Goal: Information Seeking & Learning: Compare options

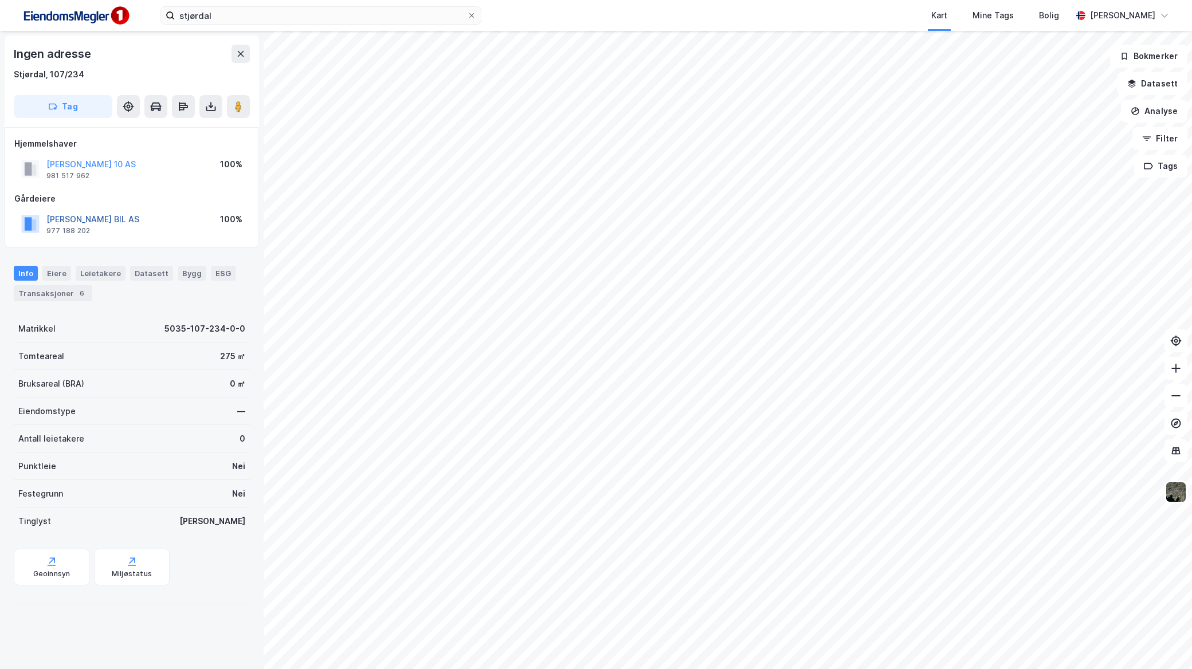
click at [0, 0] on button "KRISTOFFERSEN BIL AS" at bounding box center [0, 0] width 0 height 0
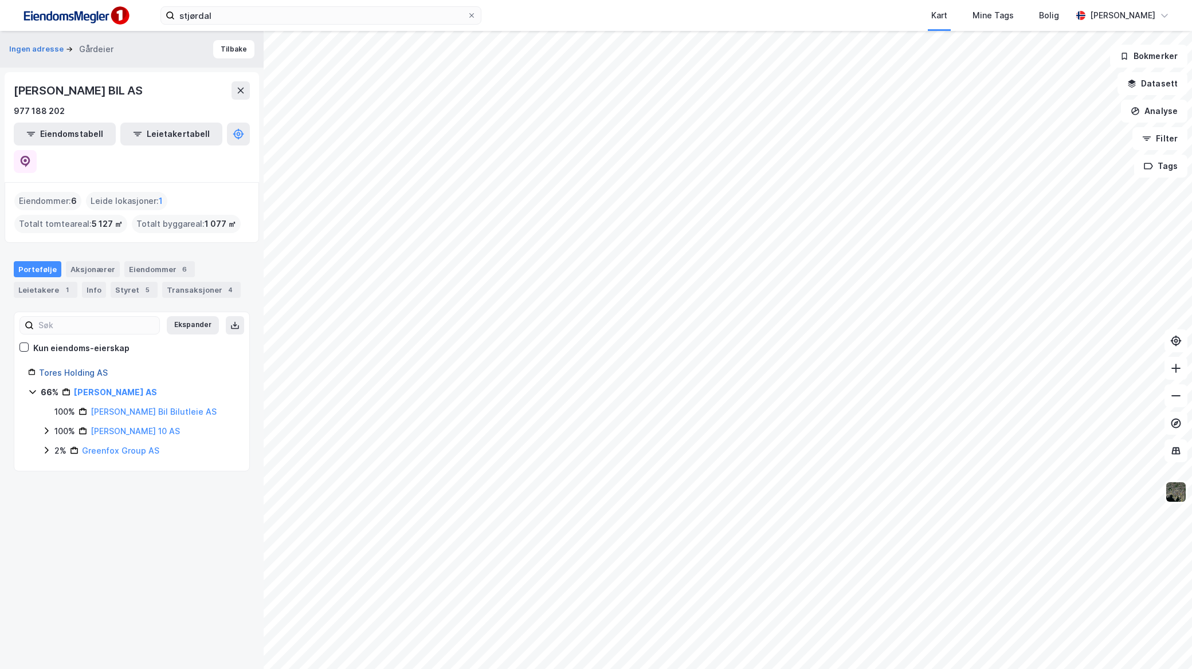
click at [100, 368] on link "Tores Holding AS" at bounding box center [73, 373] width 69 height 10
click at [31, 156] on icon at bounding box center [24, 161] width 11 height 11
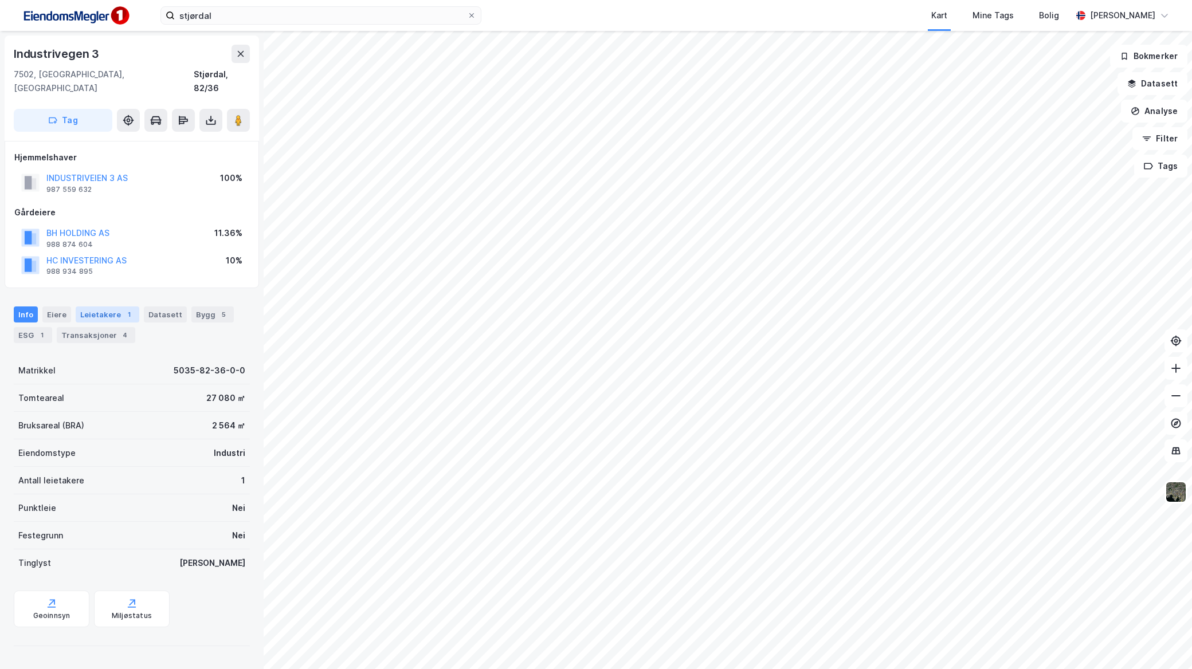
click at [123, 309] on div "1" at bounding box center [128, 314] width 11 height 11
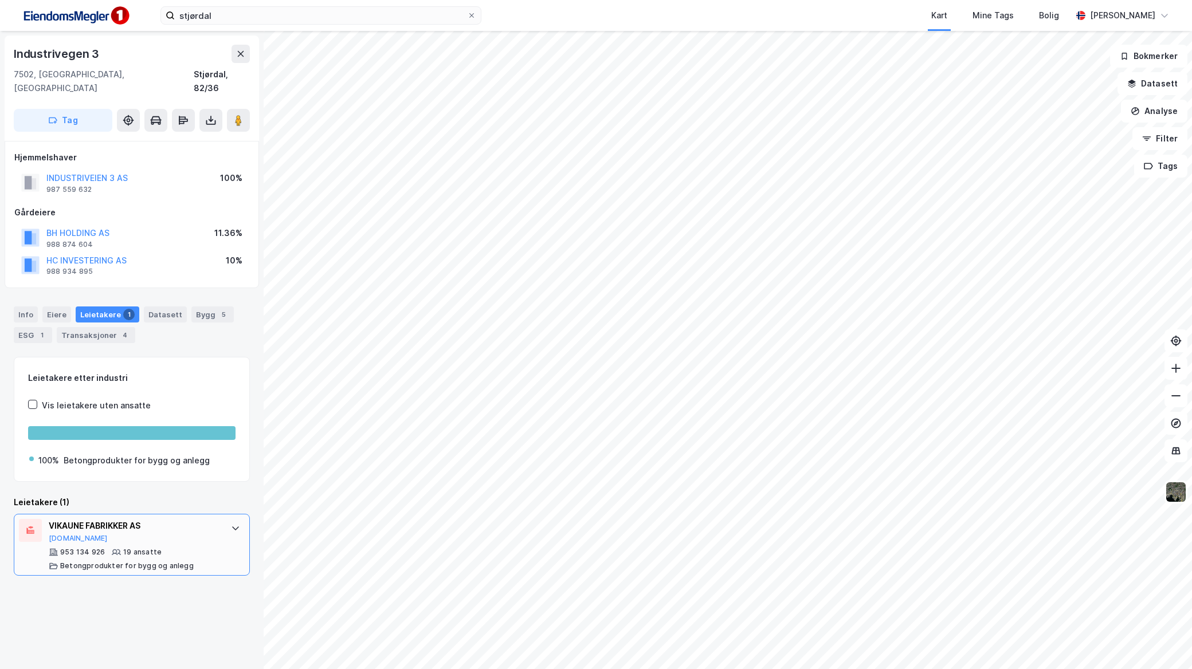
click at [190, 525] on div "VIKAUNE FABRIKKER AS Proff.no" at bounding box center [134, 531] width 171 height 24
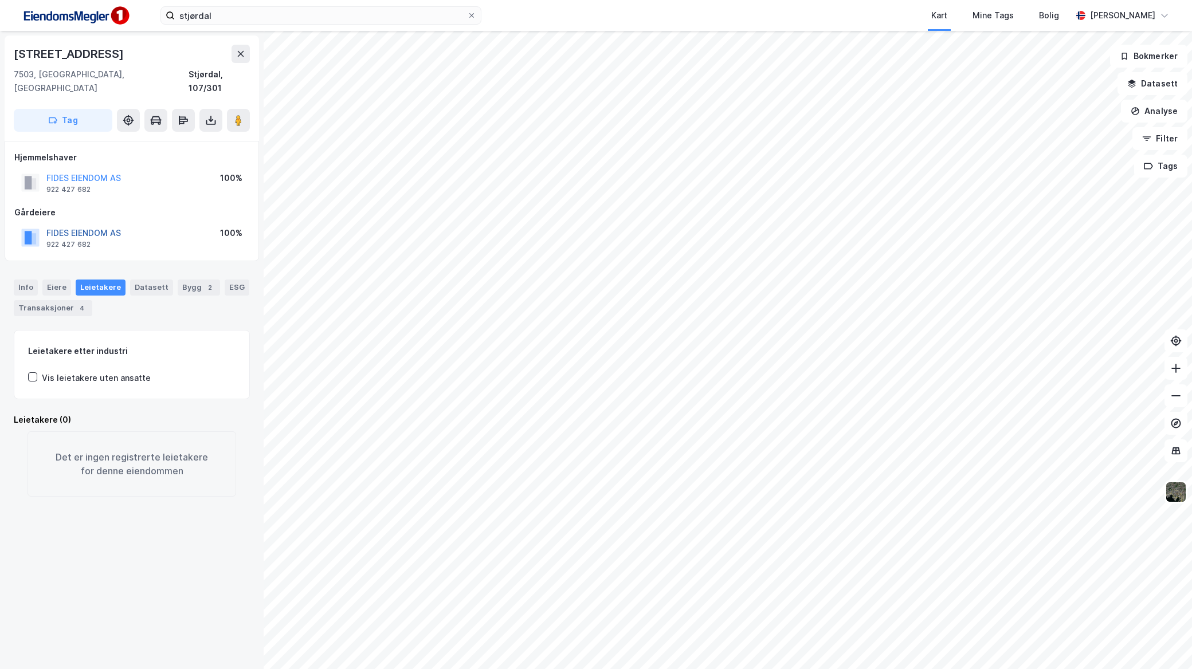
click at [0, 0] on button "FIDES EIENDOM AS" at bounding box center [0, 0] width 0 height 0
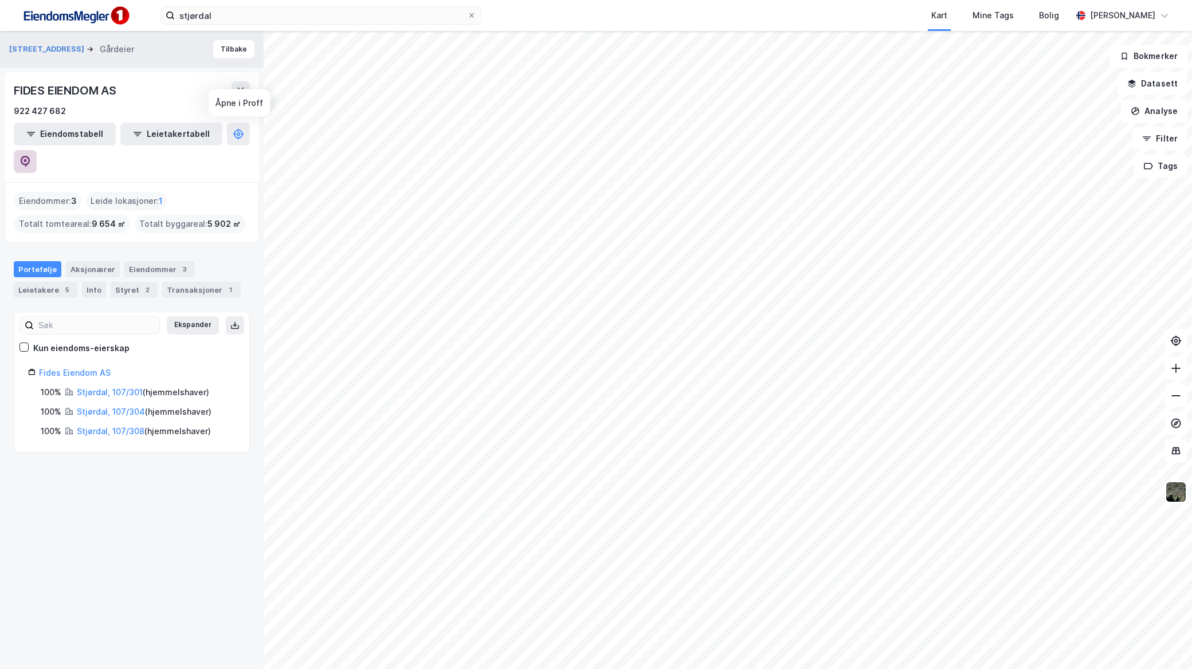
click at [37, 150] on button at bounding box center [25, 161] width 23 height 23
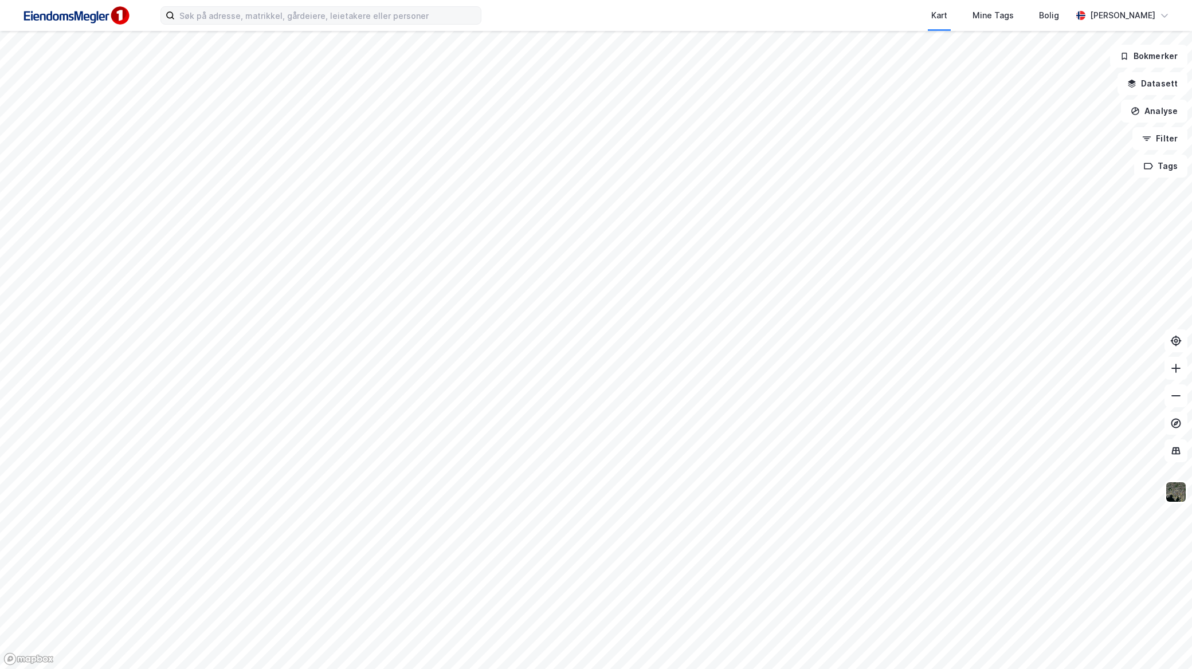
click at [378, 24] on label at bounding box center [320, 15] width 321 height 18
click at [378, 24] on input at bounding box center [328, 15] width 306 height 17
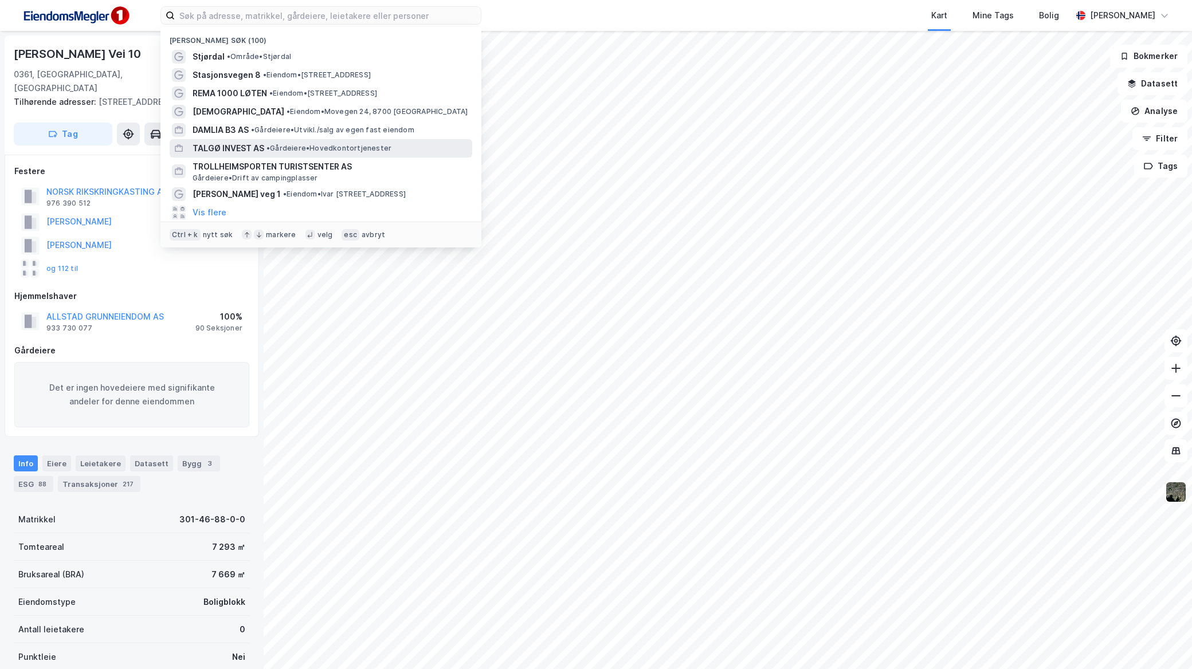
click at [328, 139] on div "TALGØ INVEST AS • Gårdeiere • Hovedkontortjenester" at bounding box center [321, 148] width 302 height 18
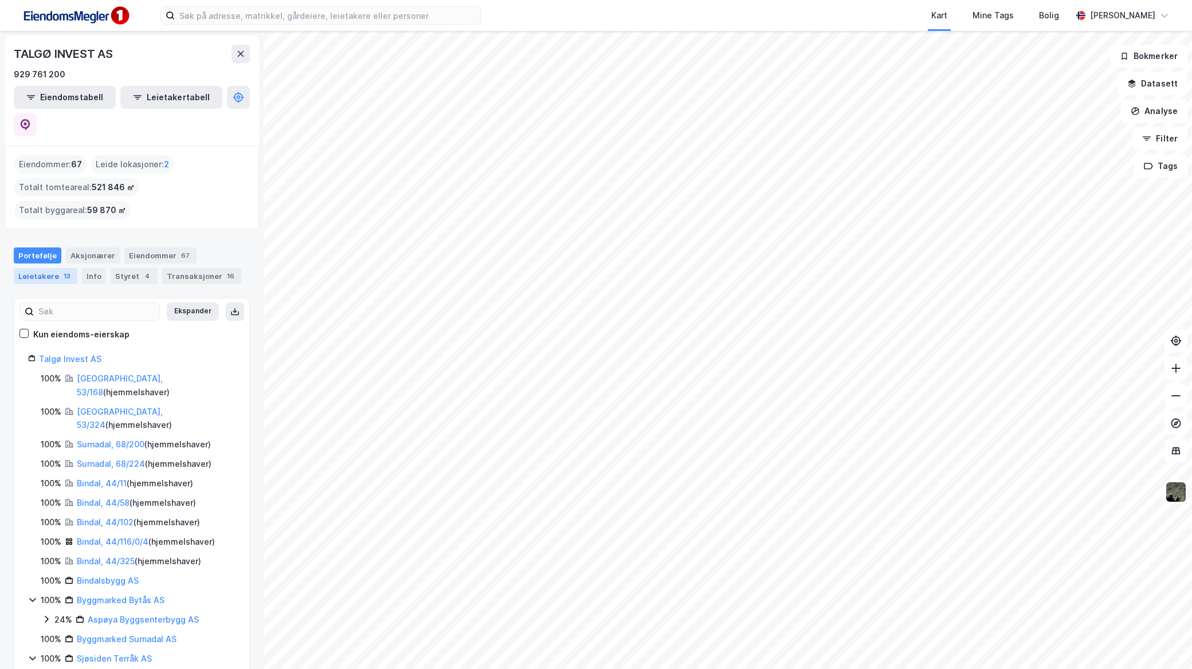
click at [61, 270] on div "13" at bounding box center [66, 275] width 11 height 11
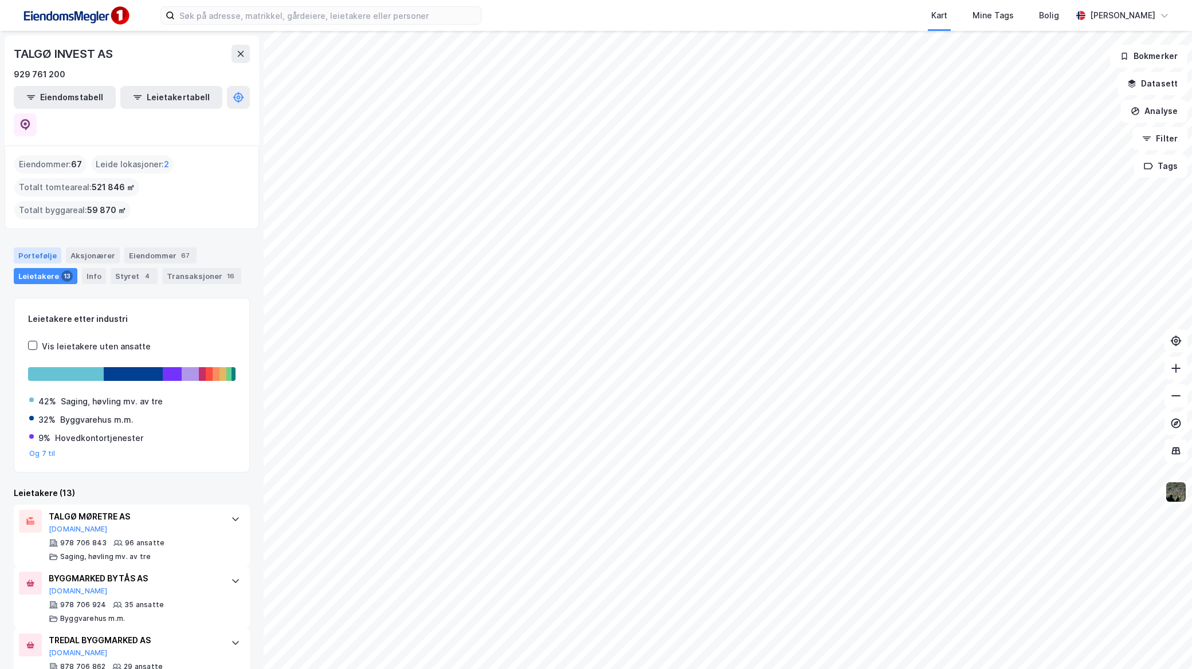
click at [45, 247] on div "Portefølje" at bounding box center [38, 255] width 48 height 16
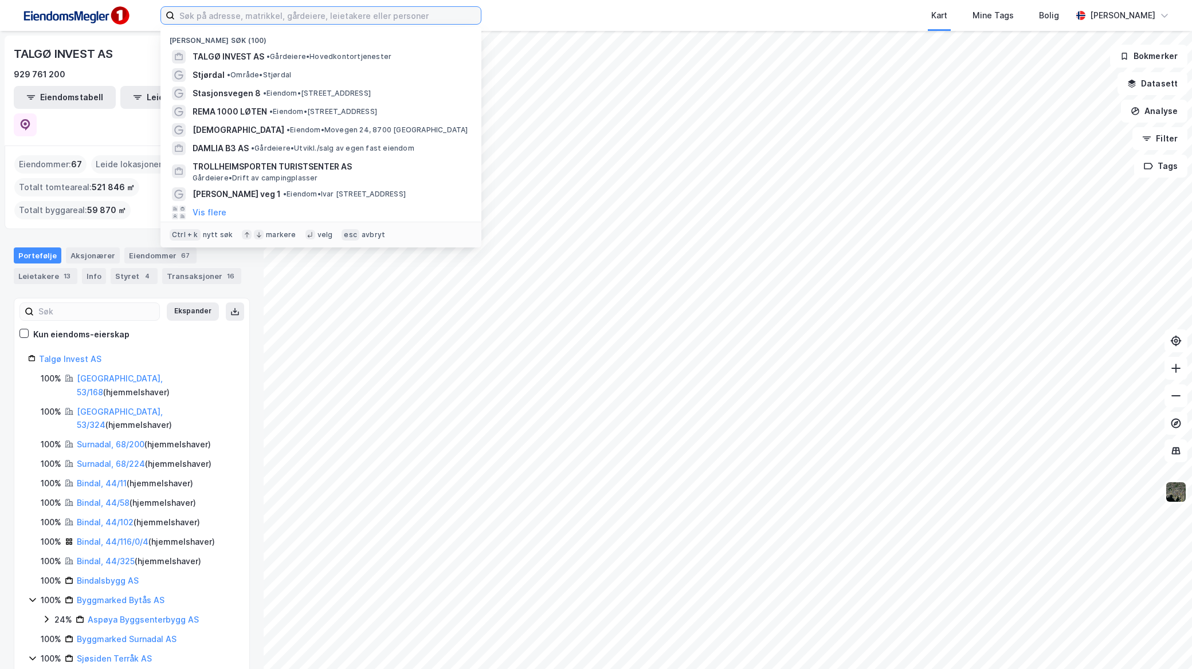
click at [259, 8] on input at bounding box center [328, 15] width 306 height 17
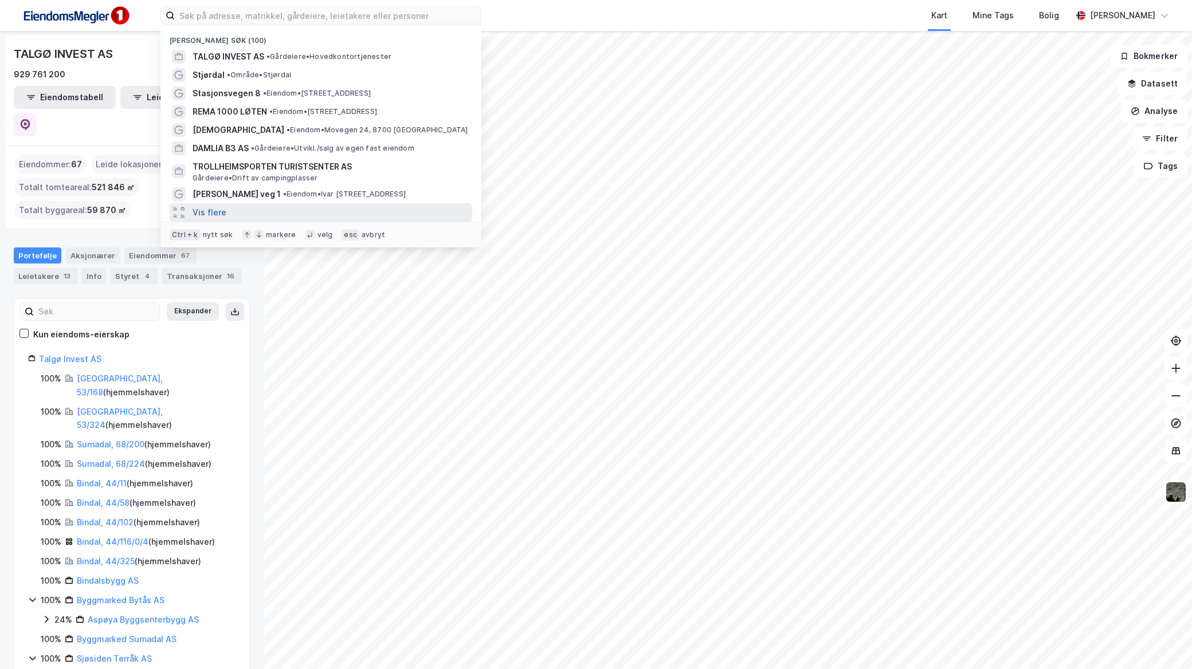
click at [205, 212] on button "Vis flere" at bounding box center [209, 213] width 34 height 14
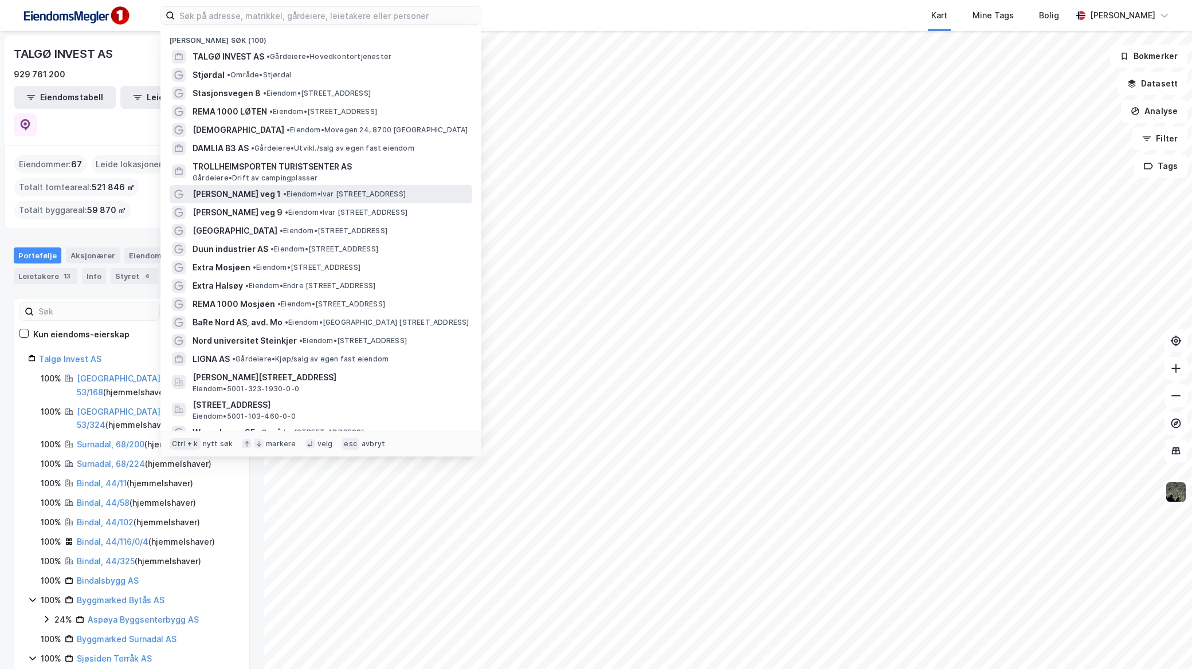
scroll to position [64, 0]
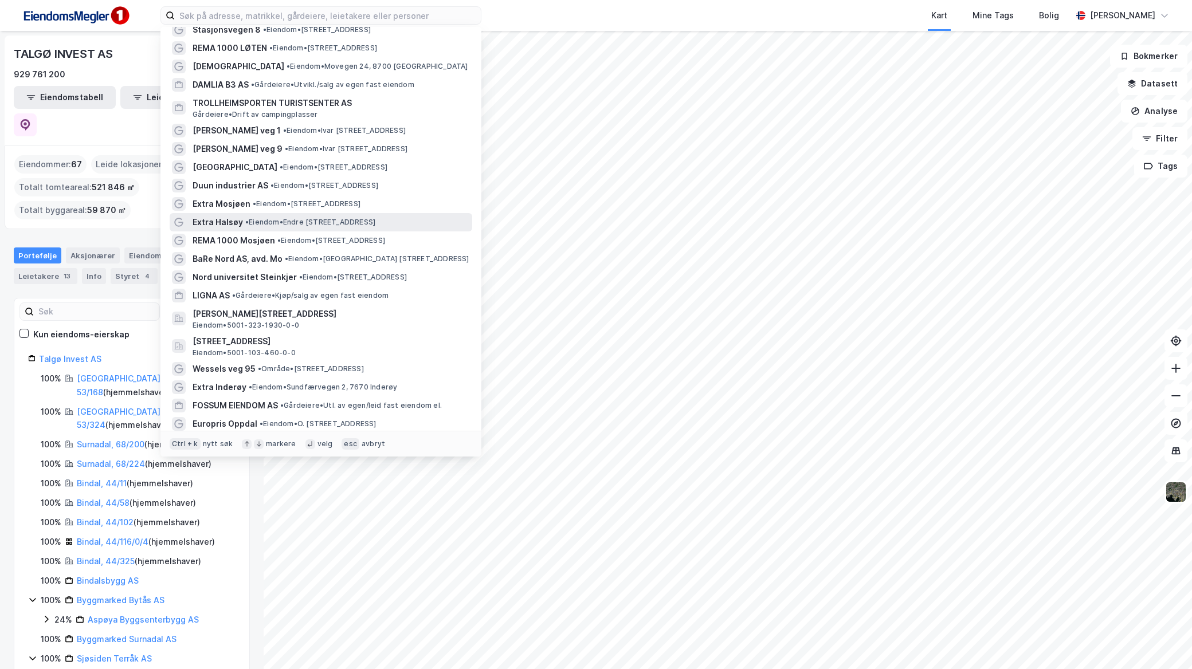
click at [268, 223] on span "• Eiendom • [STREET_ADDRESS]" at bounding box center [310, 222] width 130 height 9
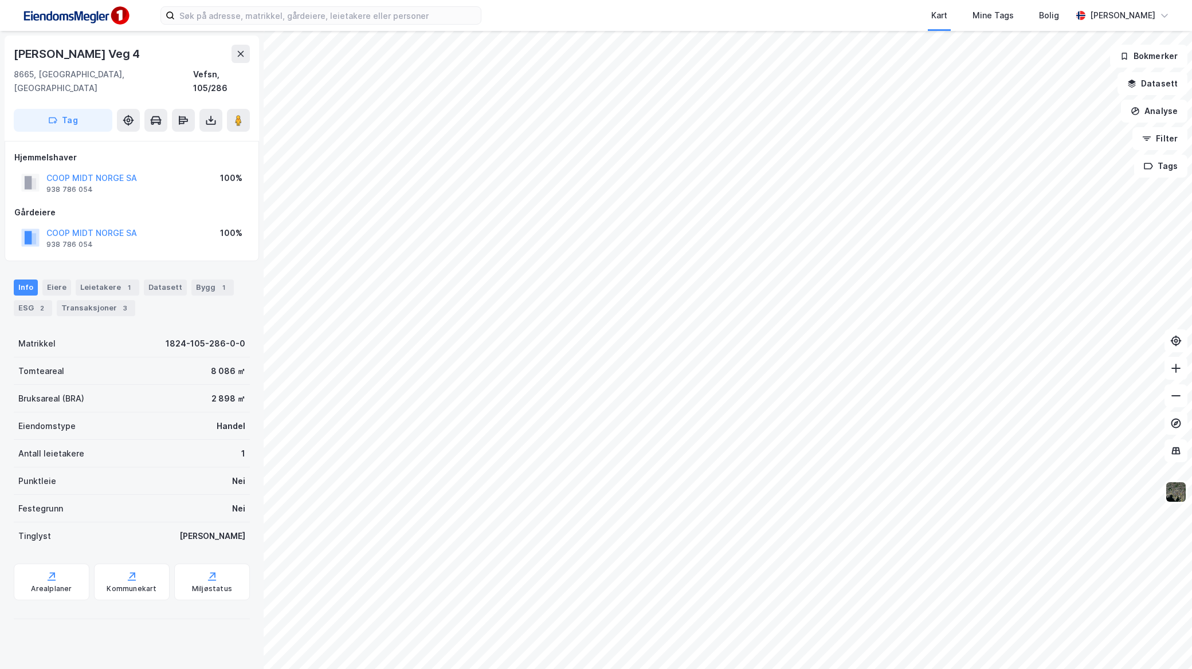
click at [104, 266] on div "Info [PERSON_NAME] 1 Datasett Bygg 1 ESG 2 Transaksjoner 3" at bounding box center [132, 293] width 264 height 55
click at [101, 280] on div "Leietakere 1" at bounding box center [108, 288] width 64 height 16
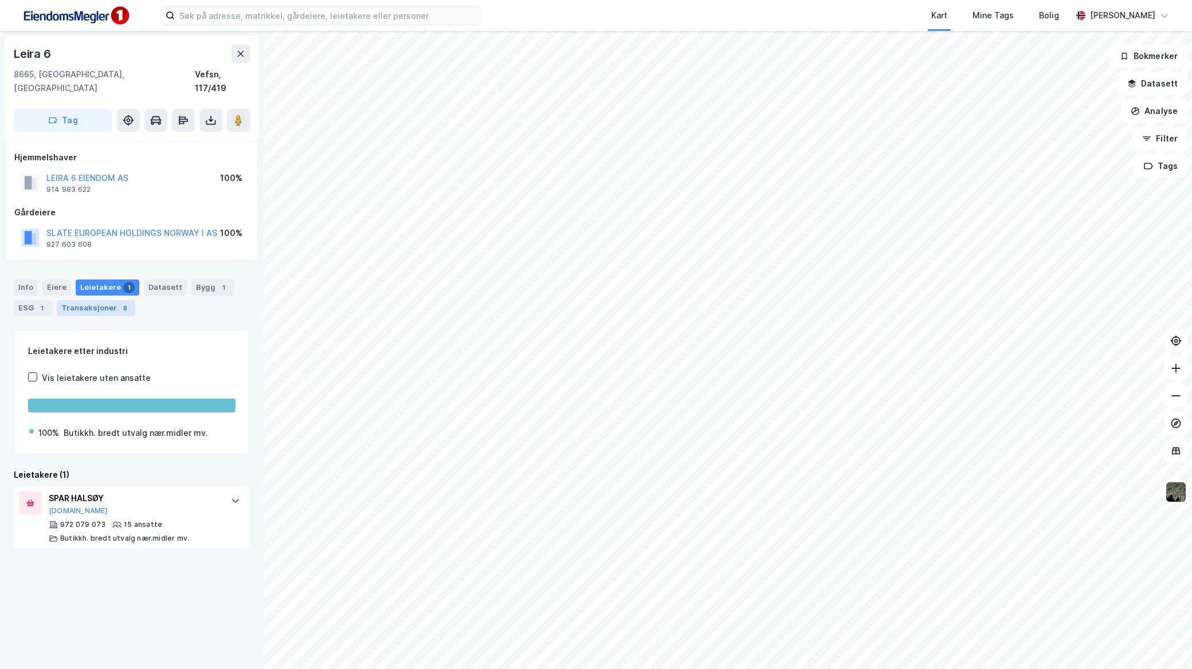
click at [105, 300] on div "Transaksjoner 8" at bounding box center [96, 308] width 78 height 16
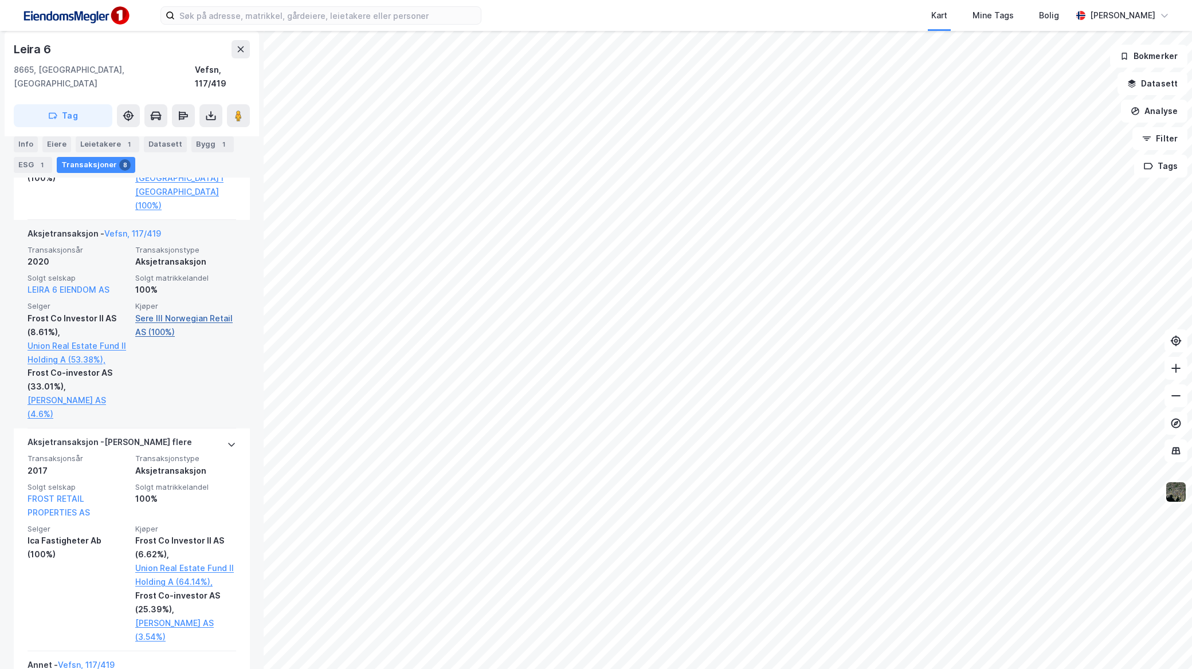
scroll to position [827, 0]
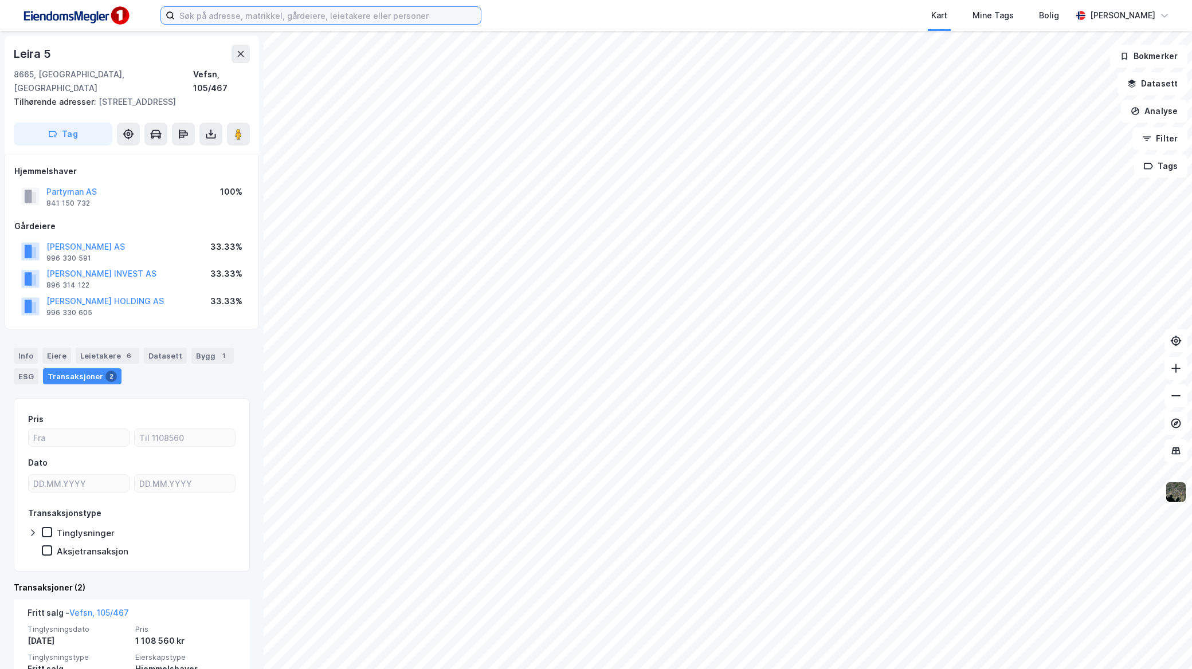
click at [254, 12] on input at bounding box center [328, 15] width 306 height 17
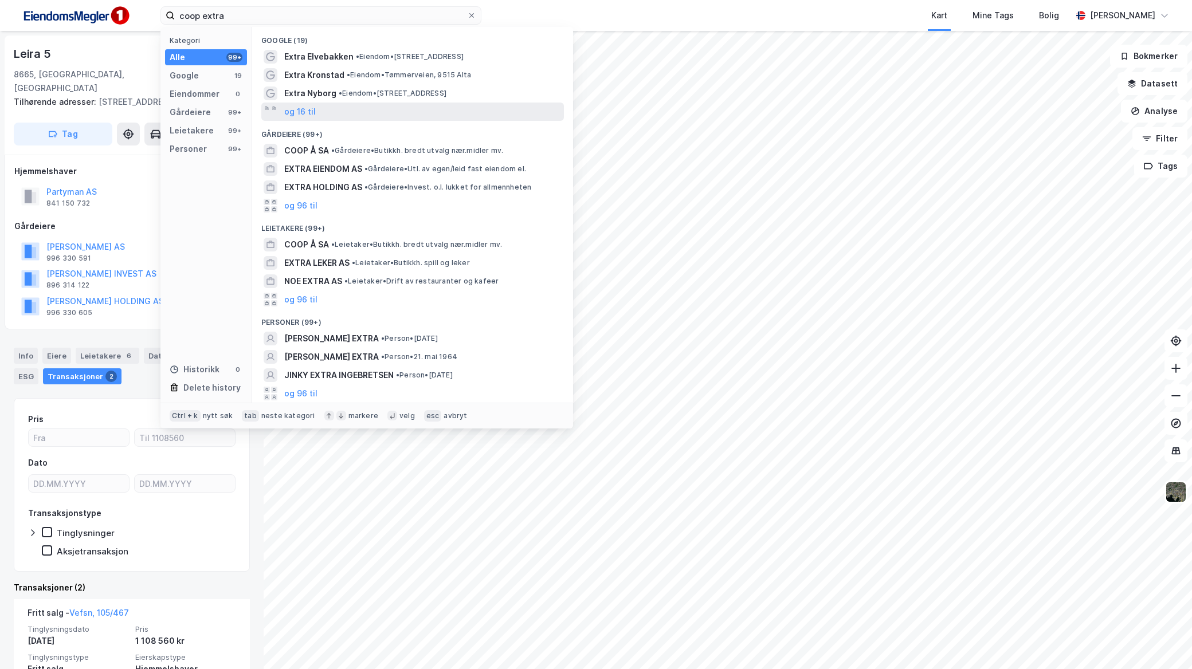
click at [376, 118] on div "og 16 til" at bounding box center [412, 112] width 302 height 18
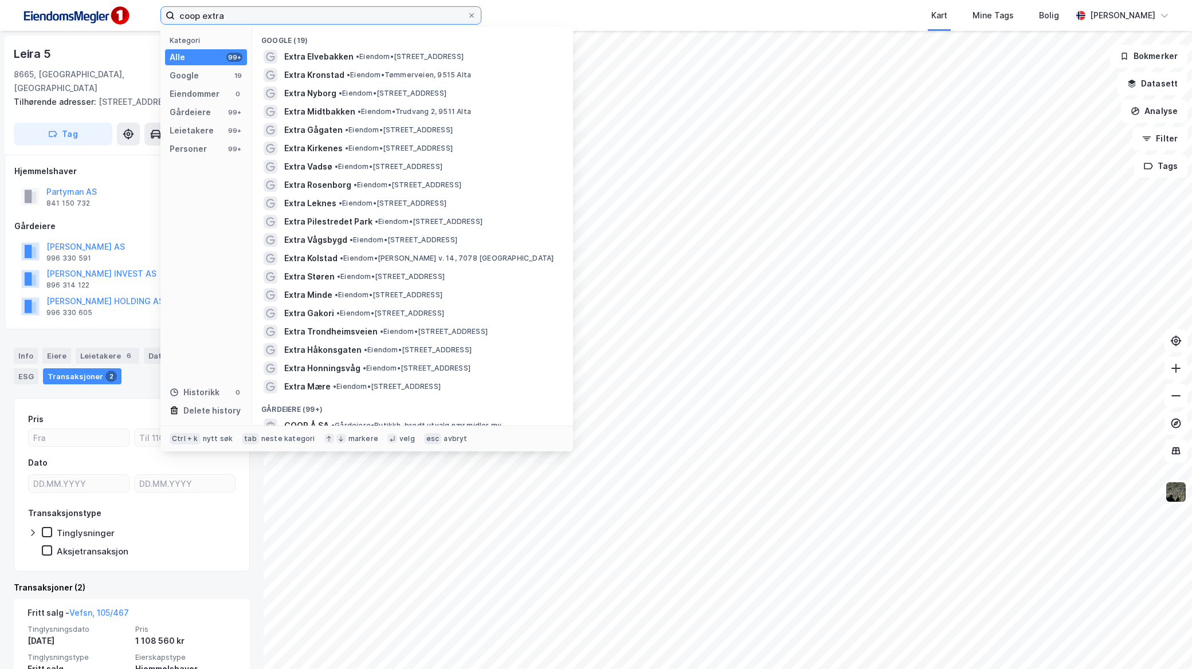
click at [316, 7] on input "coop extra" at bounding box center [321, 15] width 292 height 17
click at [399, 13] on input "coop extra" at bounding box center [321, 15] width 292 height 17
click at [398, 12] on input "coop extra" at bounding box center [321, 15] width 292 height 17
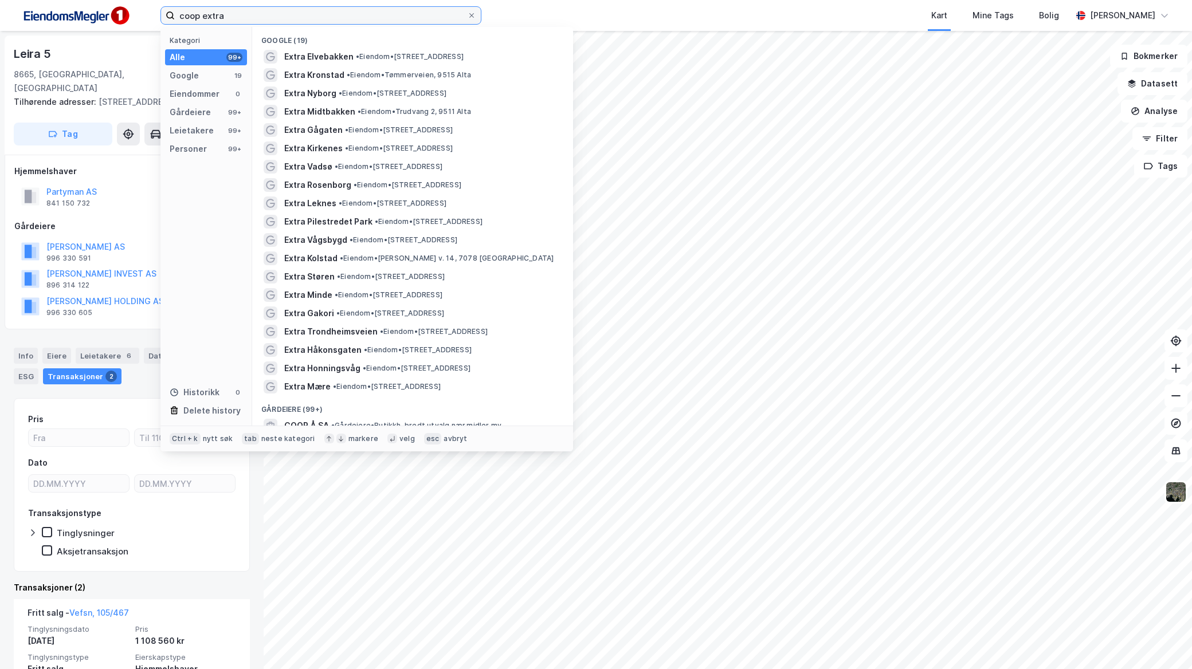
click at [363, 12] on input "coop extra" at bounding box center [321, 15] width 292 height 17
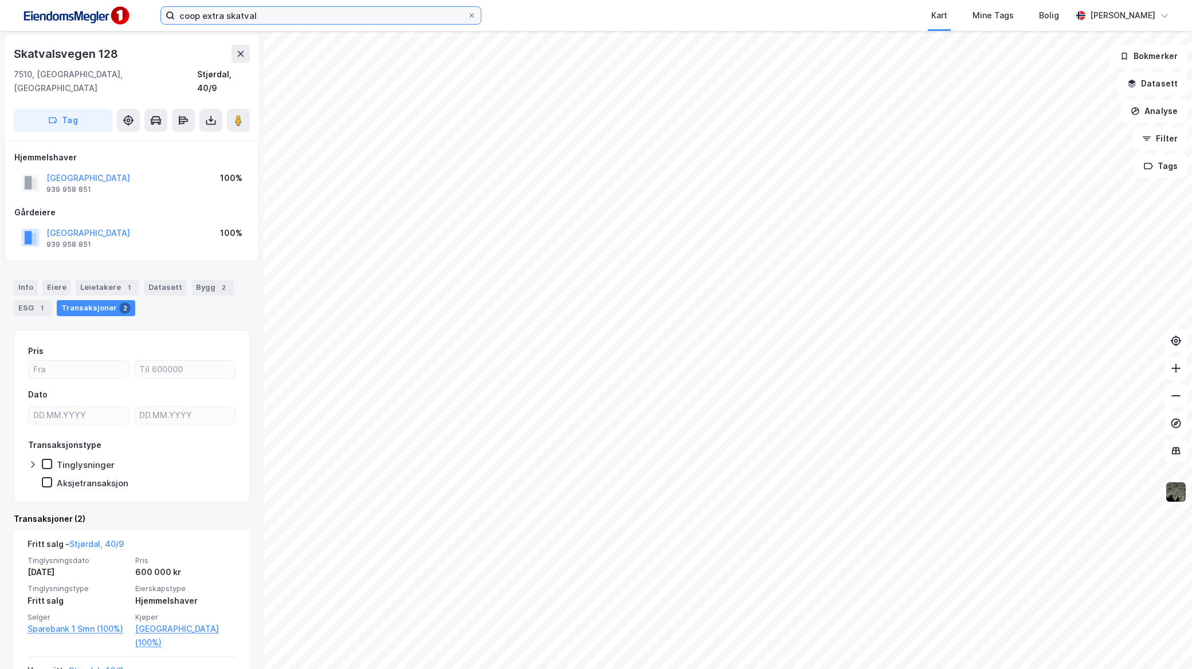
click at [270, 13] on input "coop extra skatval" at bounding box center [321, 15] width 292 height 17
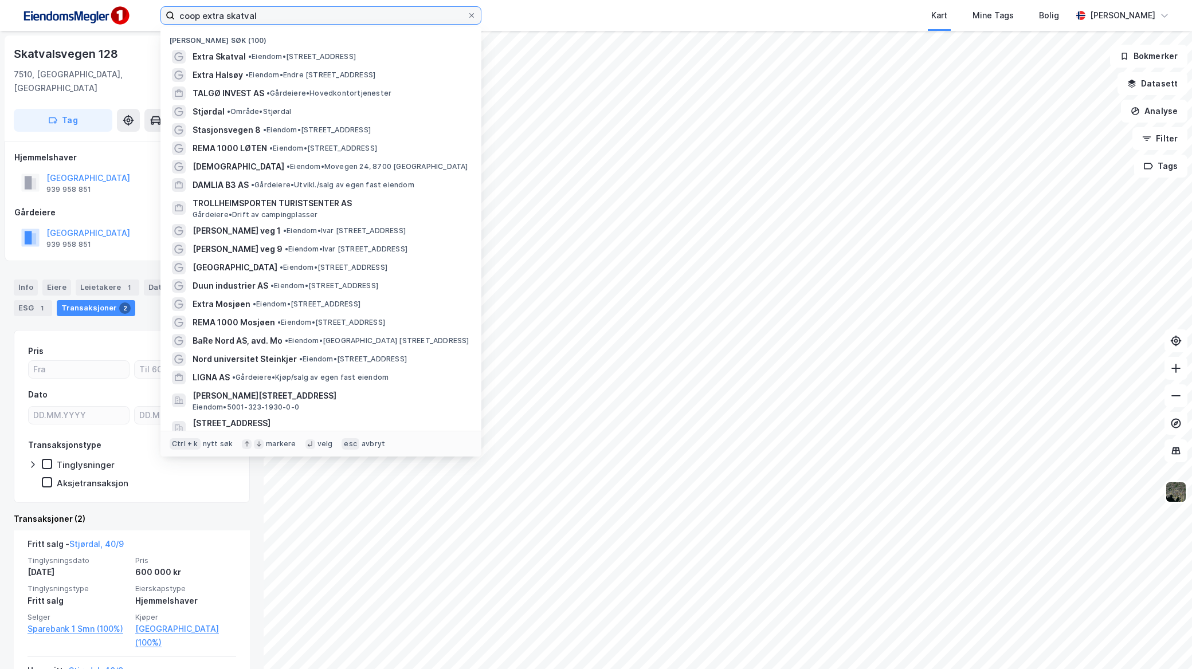
click at [270, 13] on input "coop extra skatval" at bounding box center [321, 15] width 292 height 17
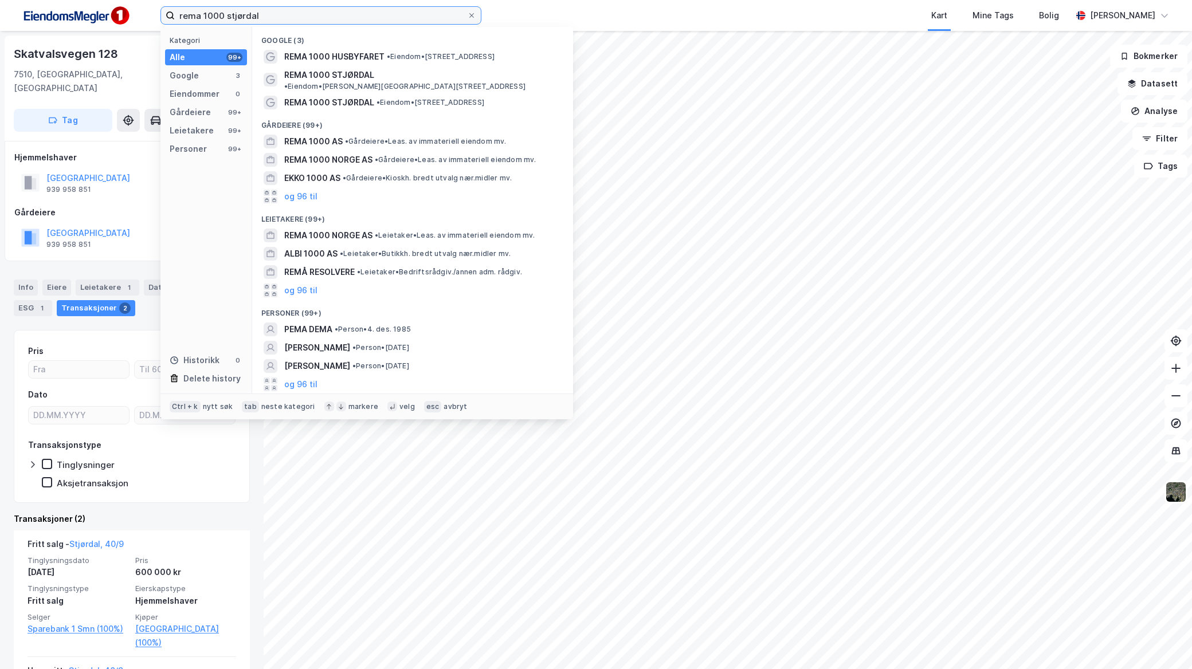
click at [299, 14] on input "rema 1000 stjørdal" at bounding box center [321, 15] width 292 height 17
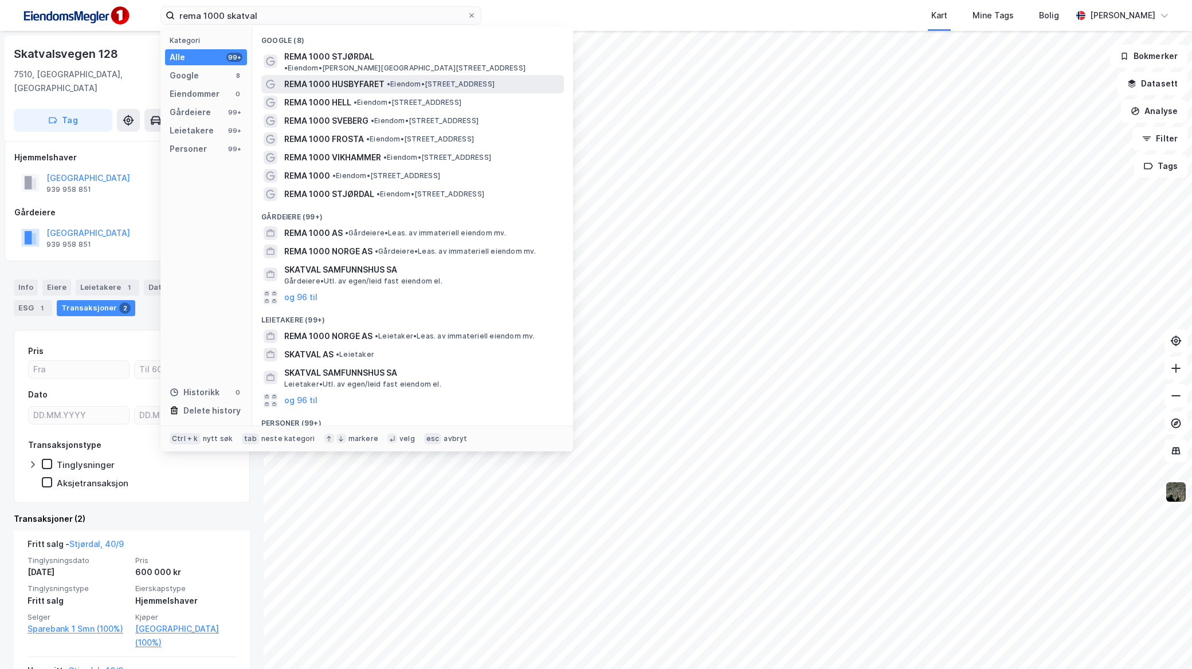
click at [439, 80] on span "• Eiendom • [STREET_ADDRESS]" at bounding box center [441, 84] width 108 height 9
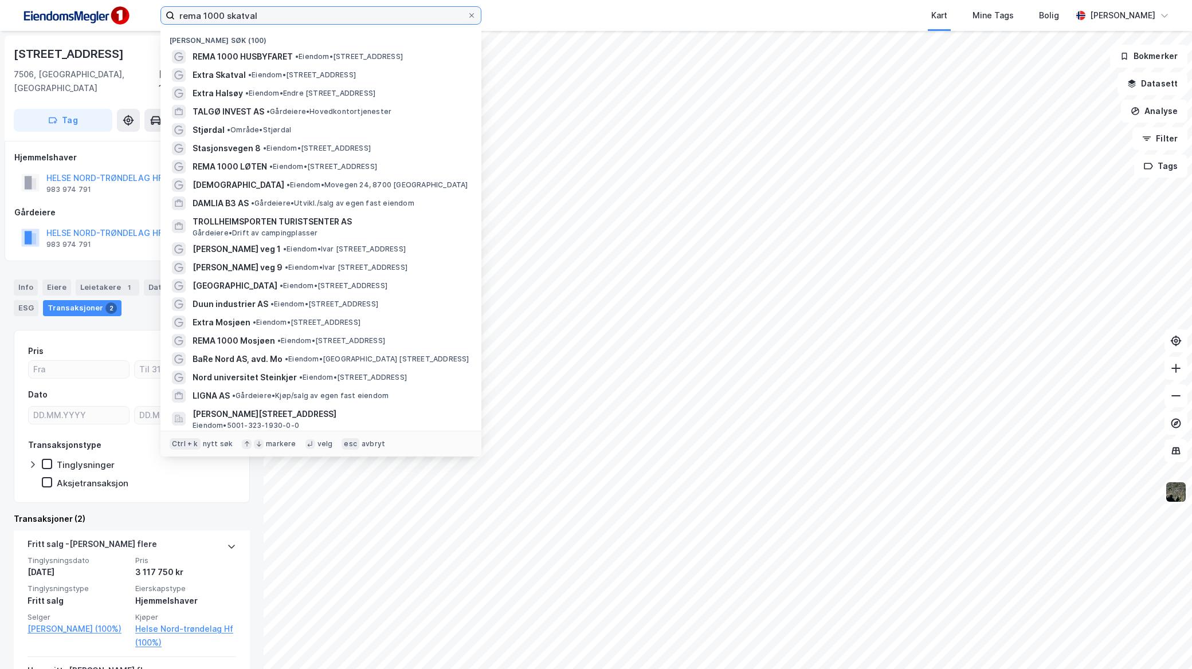
click at [298, 10] on input "rema 1000 skatval" at bounding box center [321, 15] width 292 height 17
click at [281, 18] on input "rema 1000 skatval" at bounding box center [321, 15] width 292 height 17
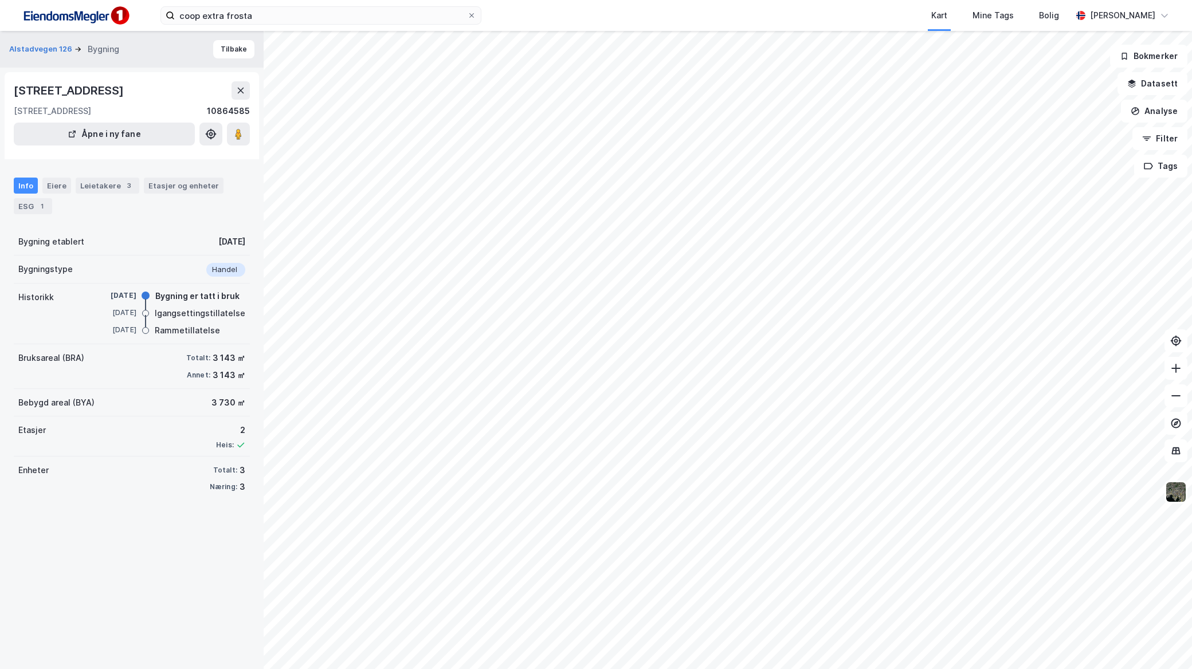
click at [31, 36] on div "Alstadvegen 126 Bygning Tilbake" at bounding box center [132, 49] width 264 height 37
click at [29, 46] on button "Alstadvegen 126" at bounding box center [41, 49] width 65 height 11
click at [97, 182] on div "Leietakere 3" at bounding box center [108, 186] width 64 height 16
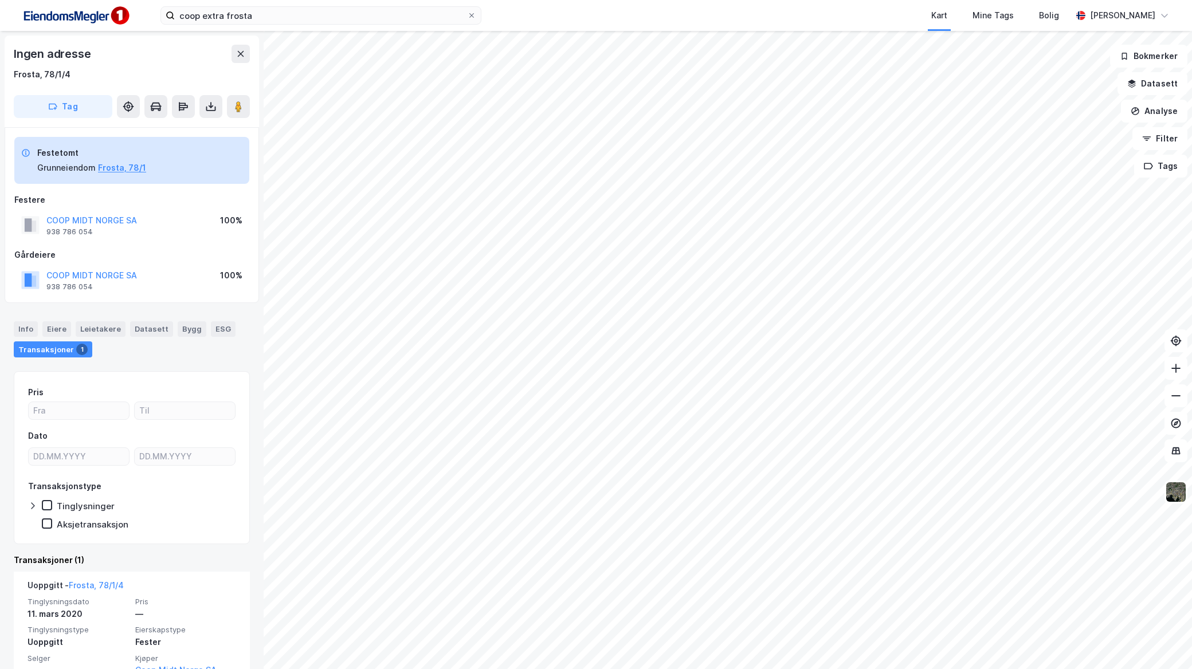
click at [282, 30] on div "coop extra frosta Kart Mine Tags Bolig [PERSON_NAME]" at bounding box center [596, 15] width 1192 height 31
click at [279, 19] on input "coop extra frosta" at bounding box center [321, 15] width 292 height 17
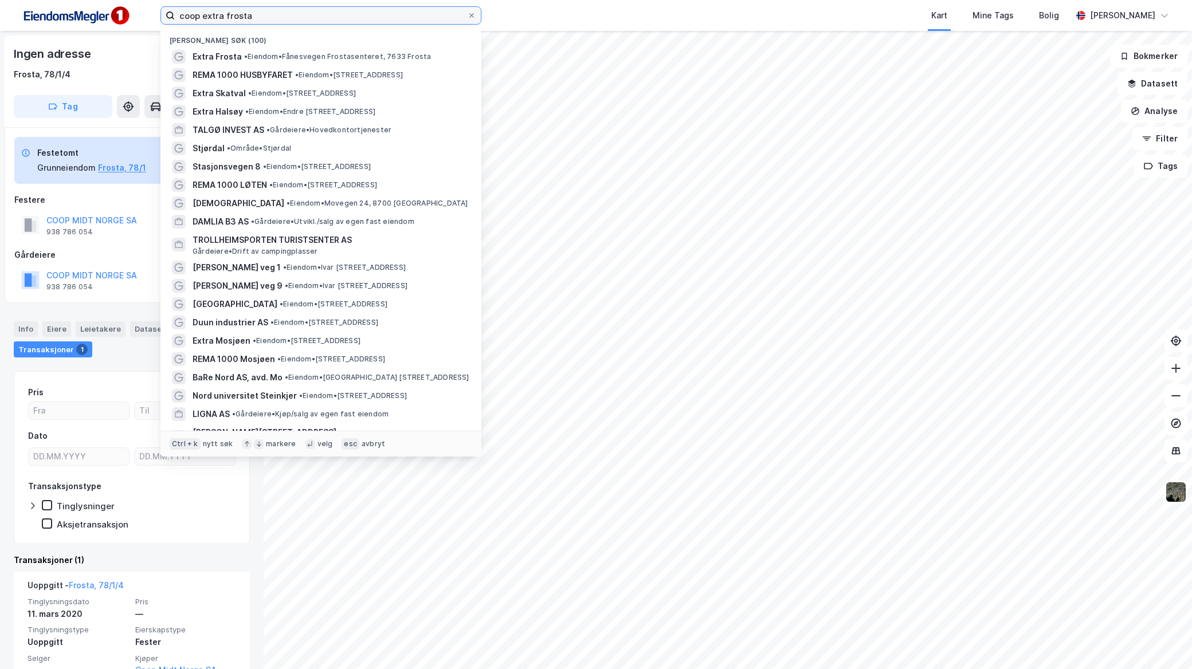
click at [279, 19] on input "coop extra frosta" at bounding box center [321, 15] width 292 height 17
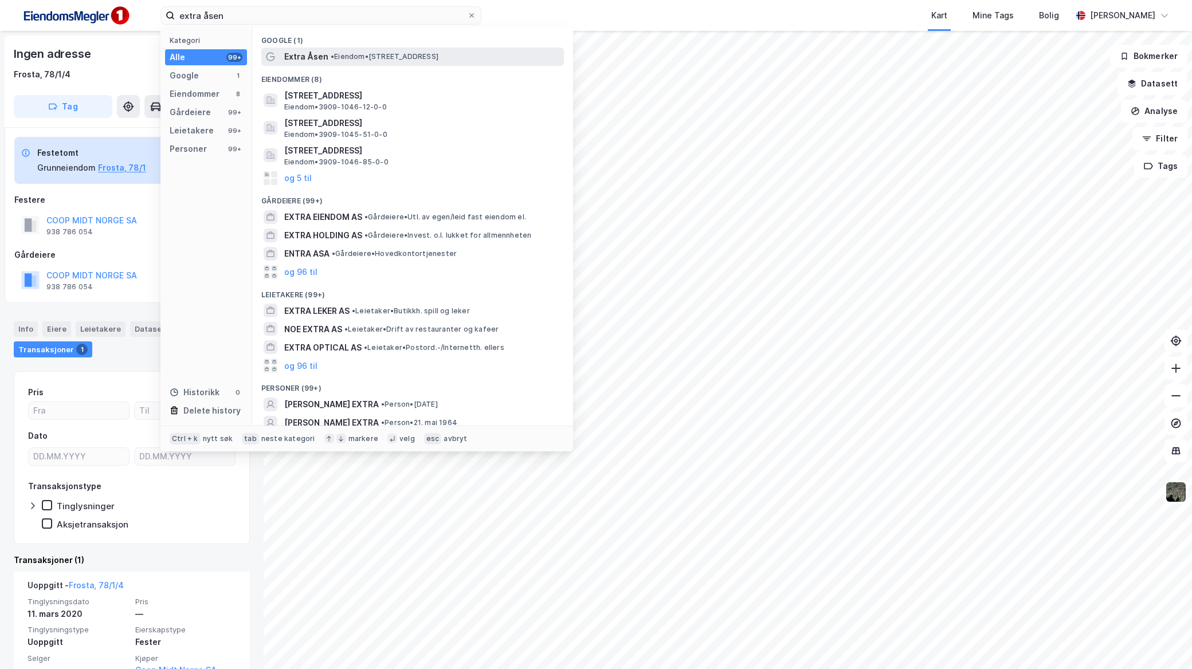
click at [375, 54] on span "• Eiendom • [STREET_ADDRESS]" at bounding box center [385, 56] width 108 height 9
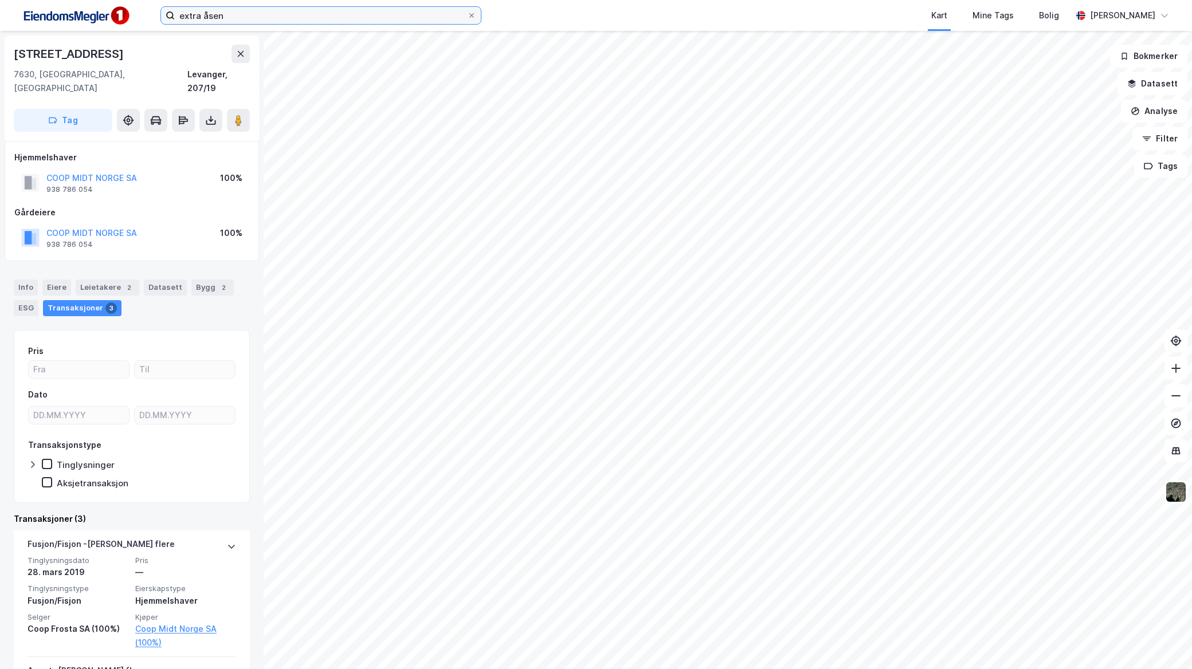
click at [391, 20] on input "extra åsen" at bounding box center [321, 15] width 292 height 17
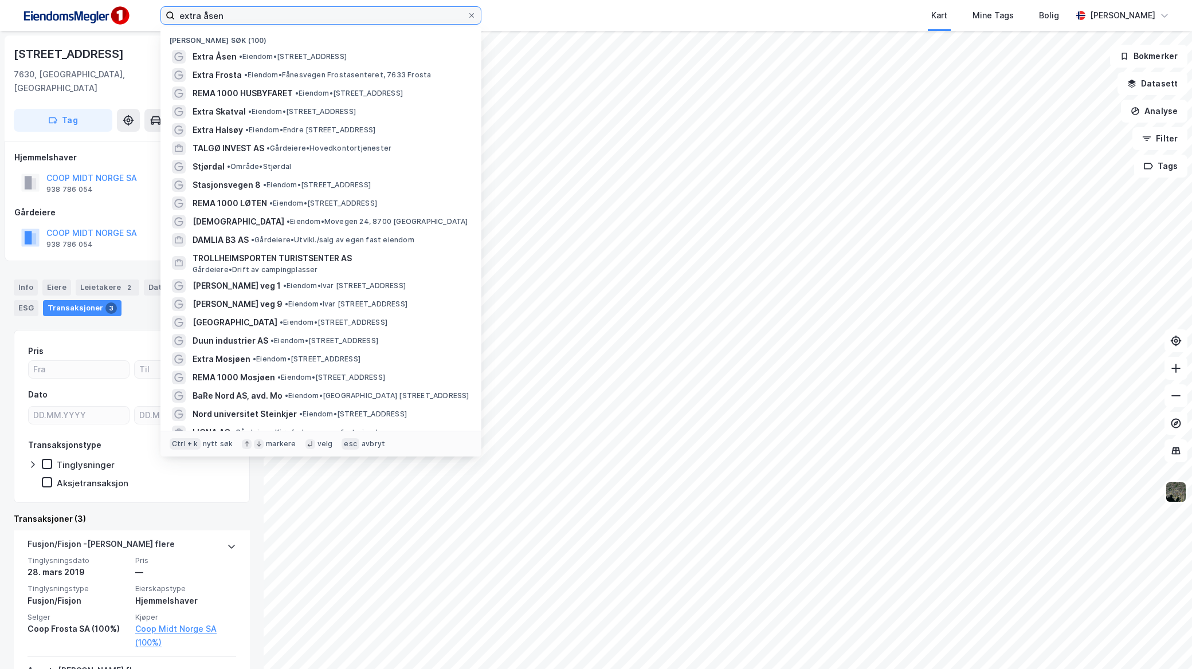
click at [391, 20] on input "extra åsen" at bounding box center [321, 15] width 292 height 17
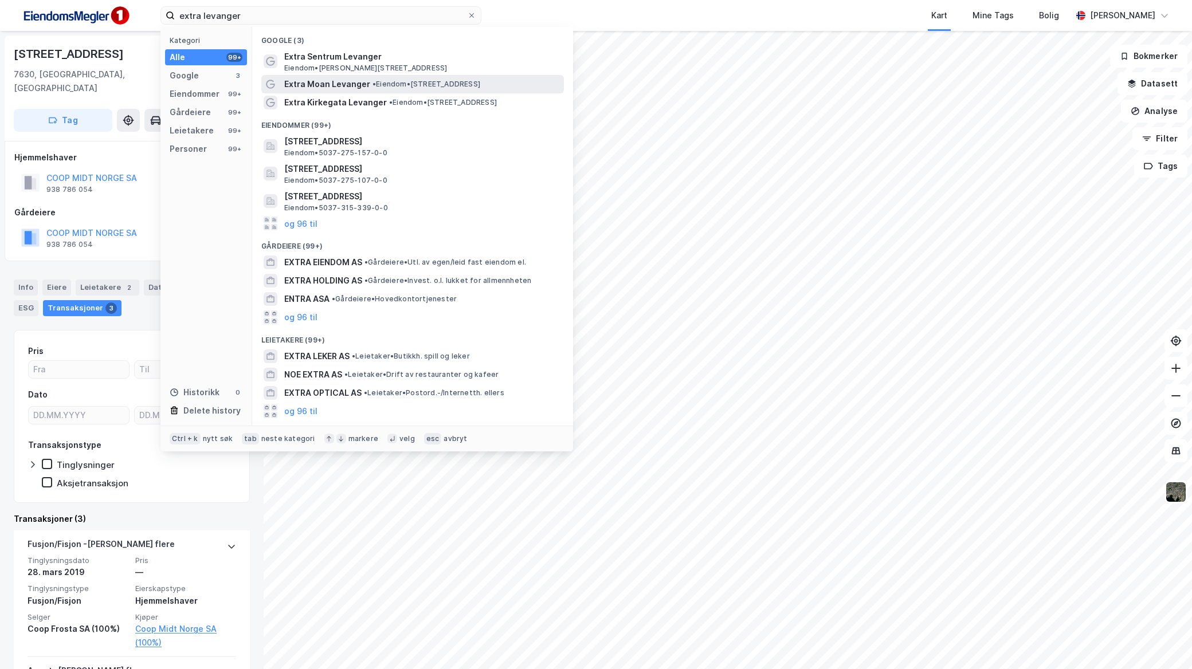
click at [406, 81] on span "• Eiendom • [STREET_ADDRESS]" at bounding box center [426, 84] width 108 height 9
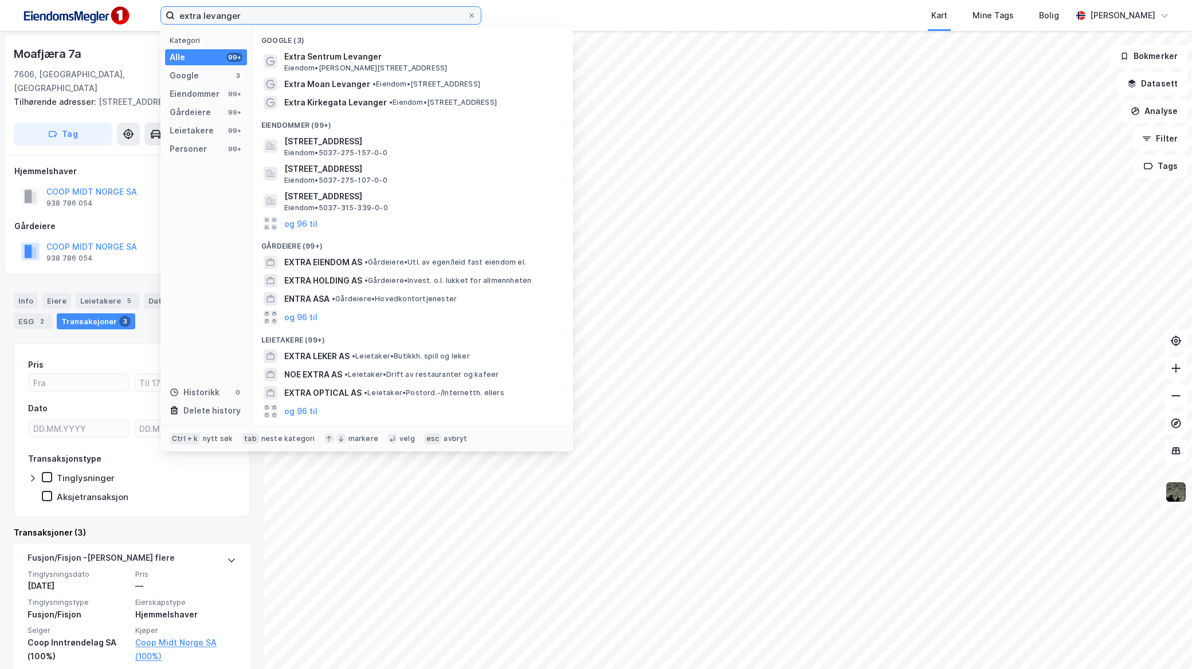
click at [280, 21] on input "extra levanger" at bounding box center [321, 15] width 292 height 17
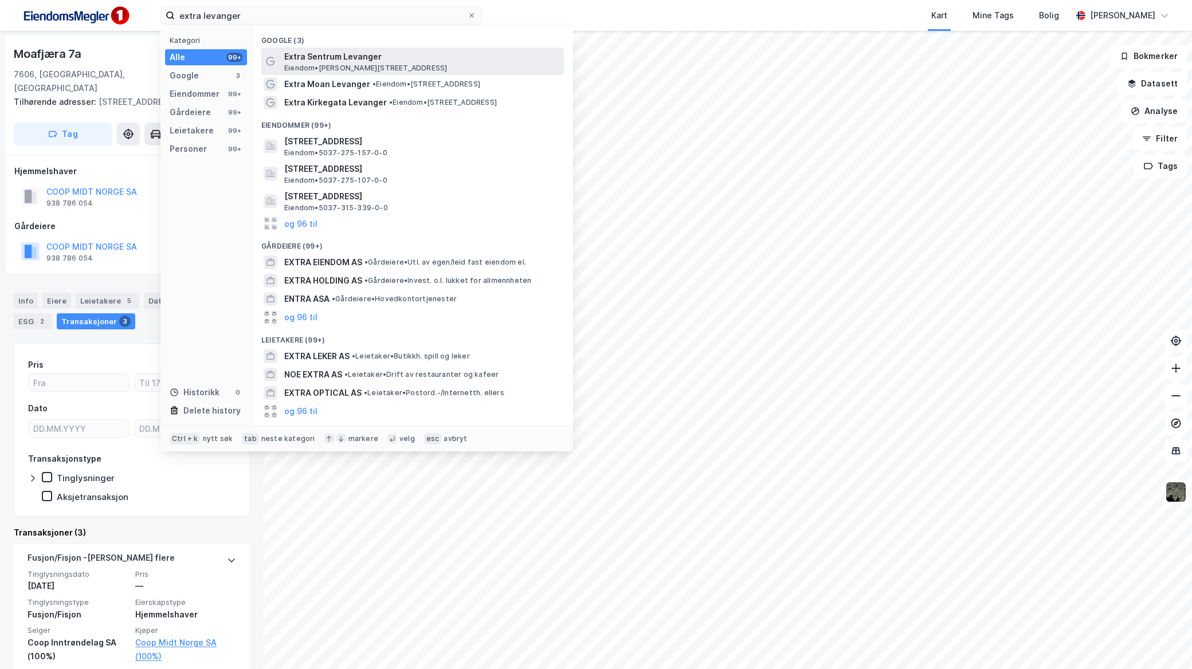
click at [305, 56] on span "Extra Sentrum Levanger" at bounding box center [421, 57] width 275 height 14
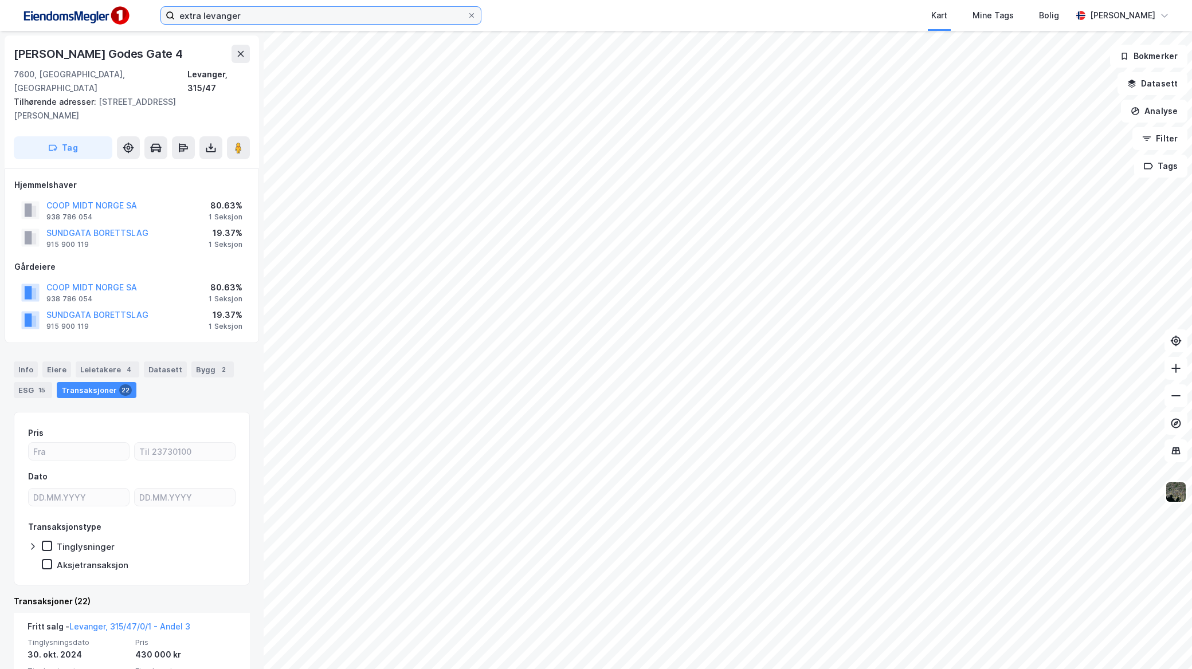
click at [296, 16] on input "extra levanger" at bounding box center [321, 15] width 292 height 17
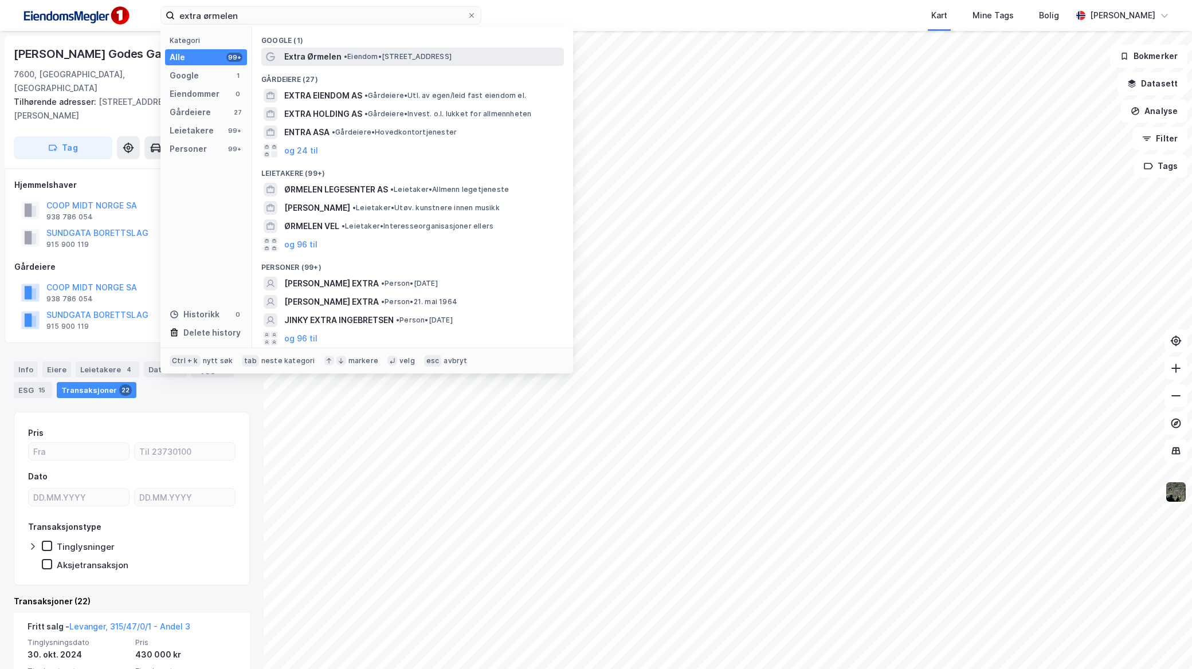
click at [329, 52] on span "Extra Ørmelen" at bounding box center [312, 57] width 57 height 14
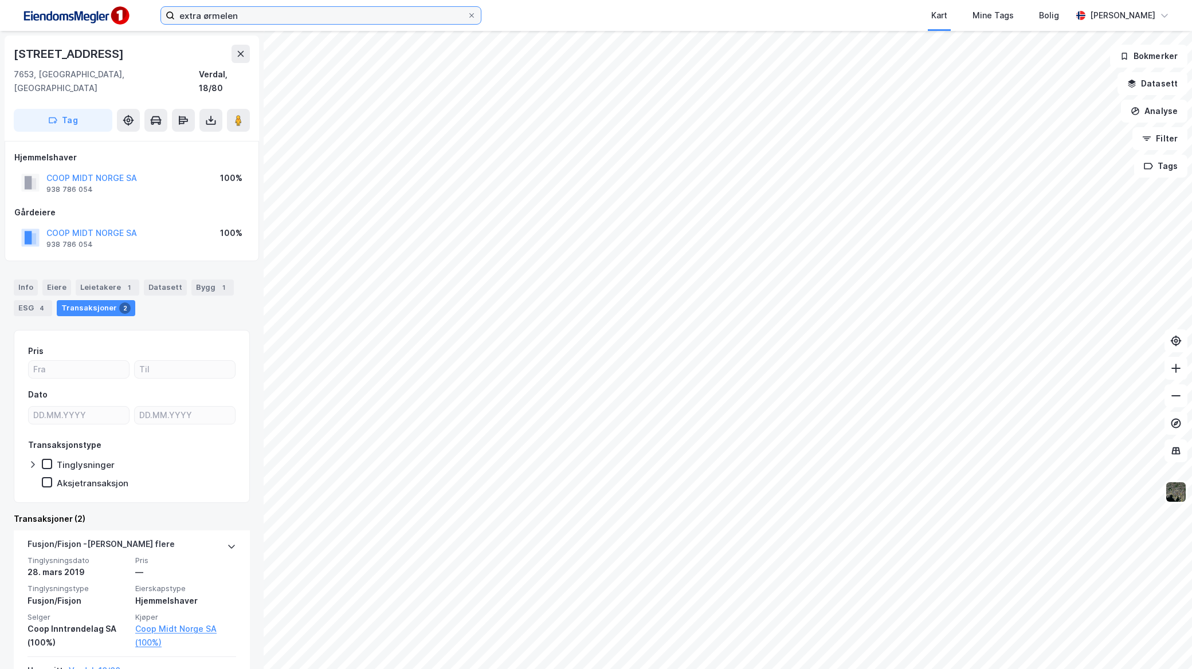
click at [323, 19] on input "extra ørmelen" at bounding box center [321, 15] width 292 height 17
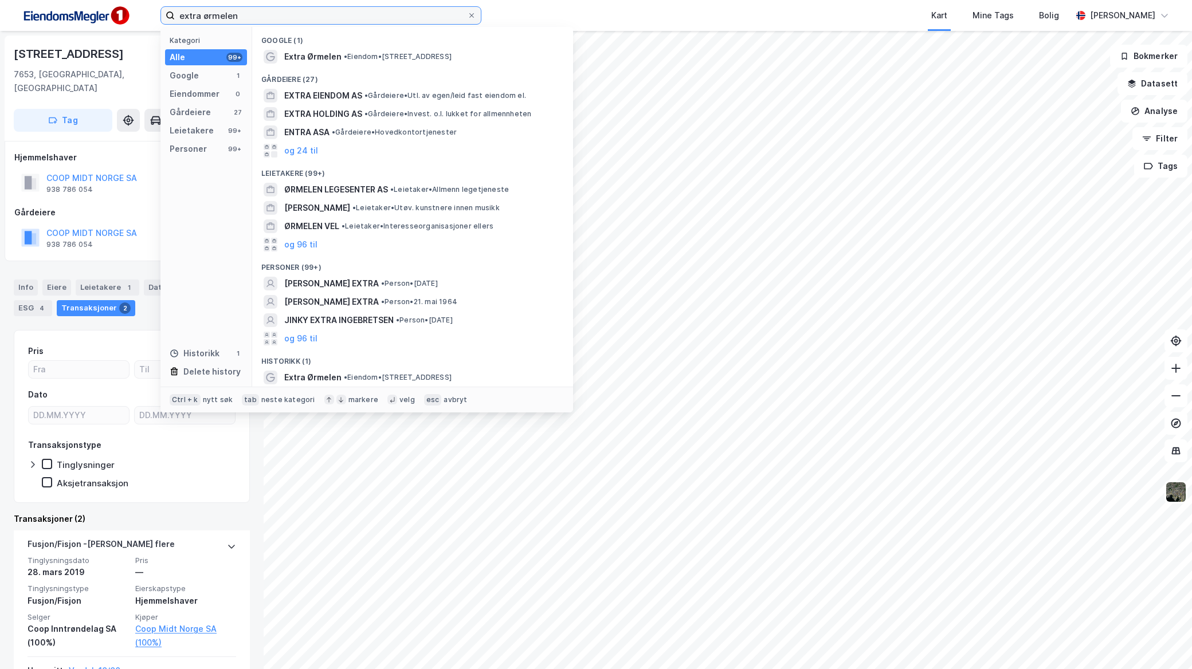
click at [323, 19] on input "extra ørmelen" at bounding box center [321, 15] width 292 height 17
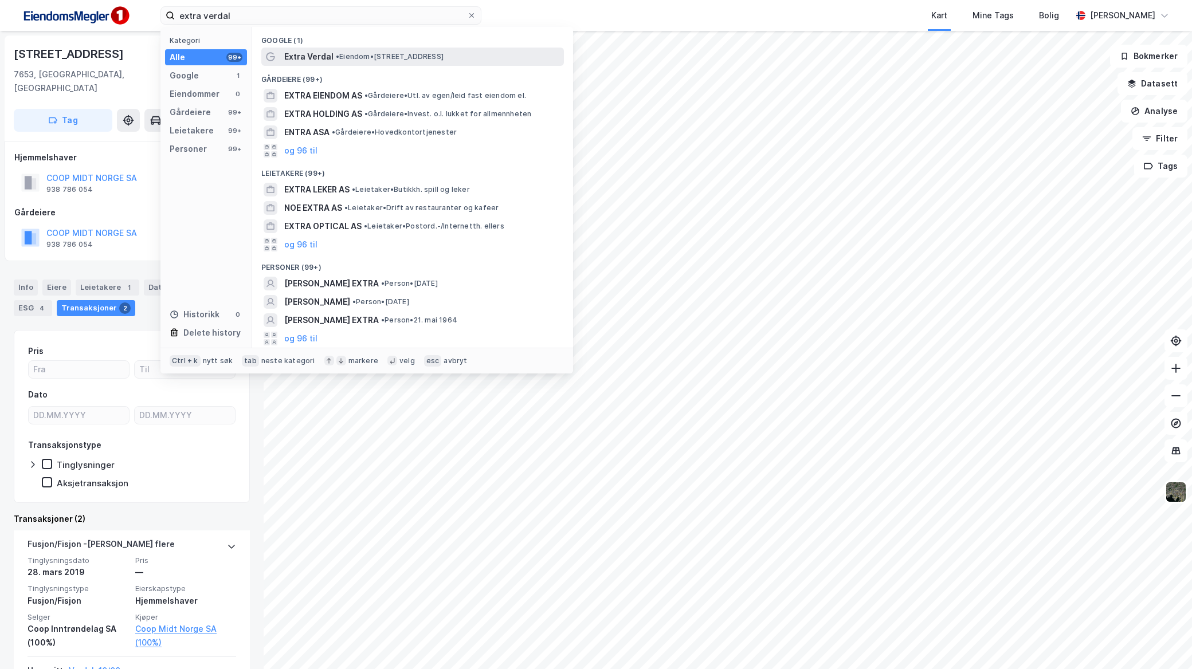
click at [416, 53] on span "• Eiendom • [STREET_ADDRESS]" at bounding box center [390, 56] width 108 height 9
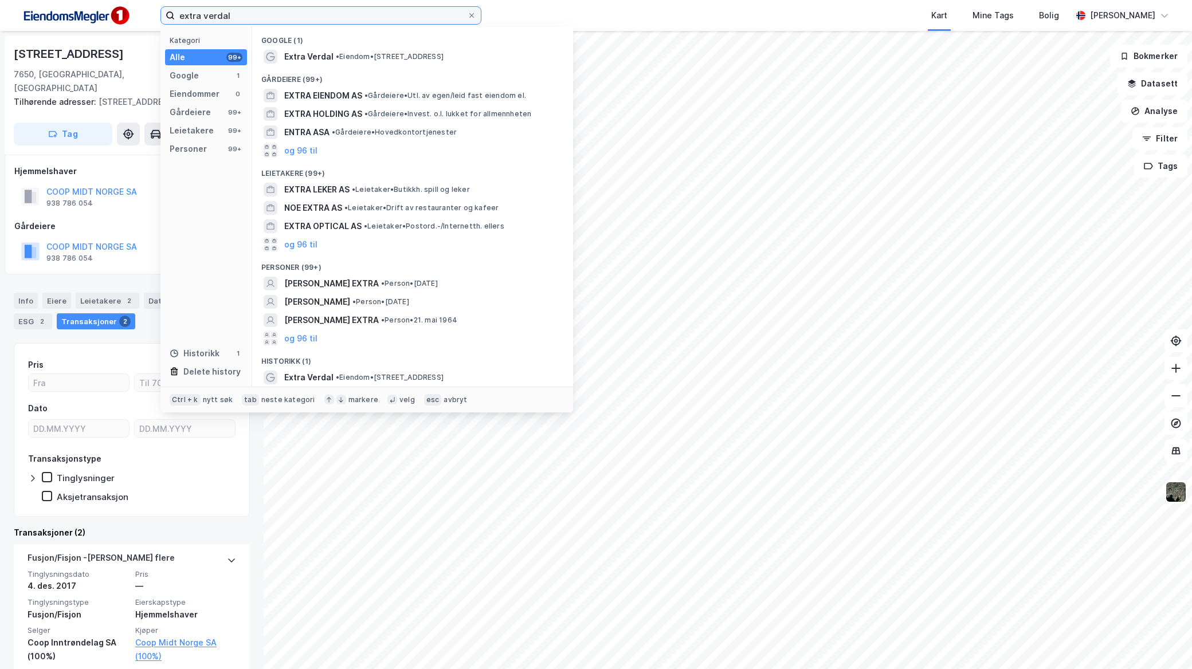
click at [357, 18] on input "extra verdal" at bounding box center [321, 15] width 292 height 17
click at [318, 8] on input "extra verdal" at bounding box center [321, 15] width 292 height 17
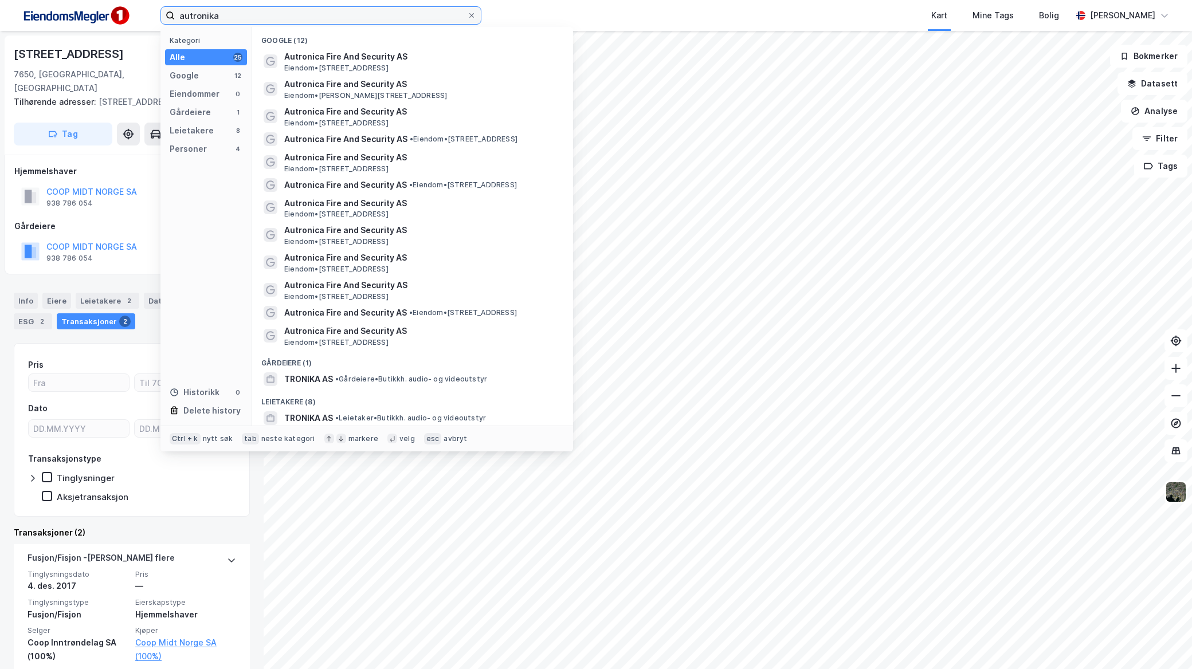
drag, startPoint x: 225, startPoint y: 7, endPoint x: 127, endPoint y: 9, distance: 97.4
click at [127, 9] on div "autronika Kategori Alle 25 Google 12 Eiendommer 0 Gårdeiere 1 Leietakere 8 Pers…" at bounding box center [596, 15] width 1192 height 31
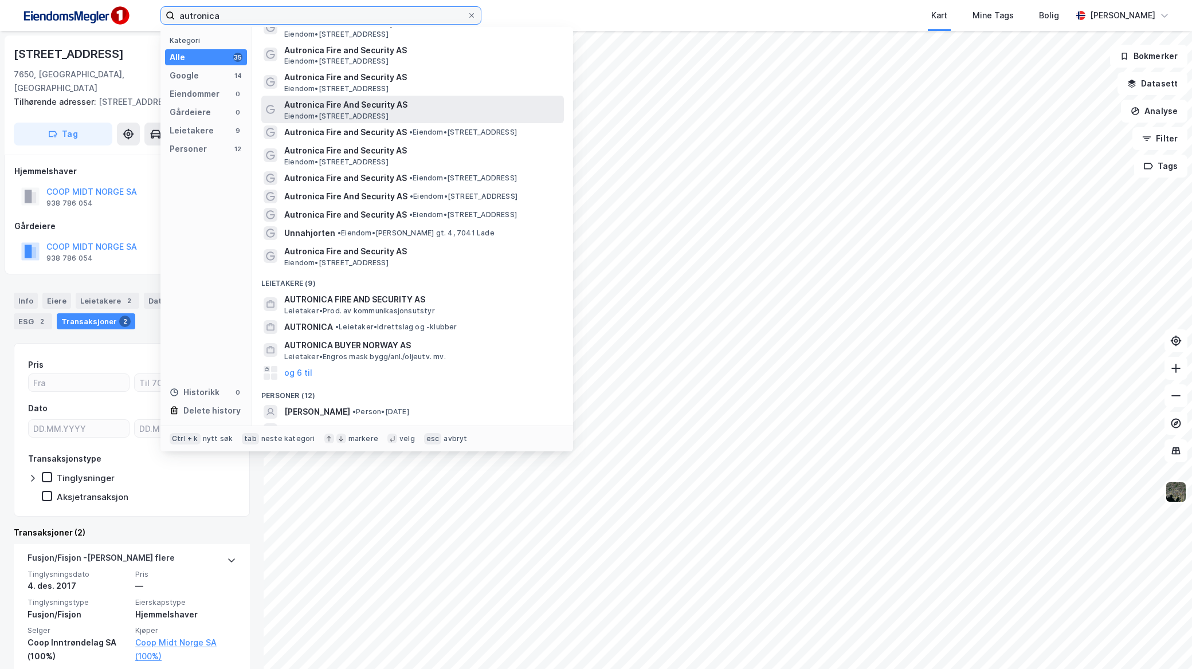
scroll to position [166, 0]
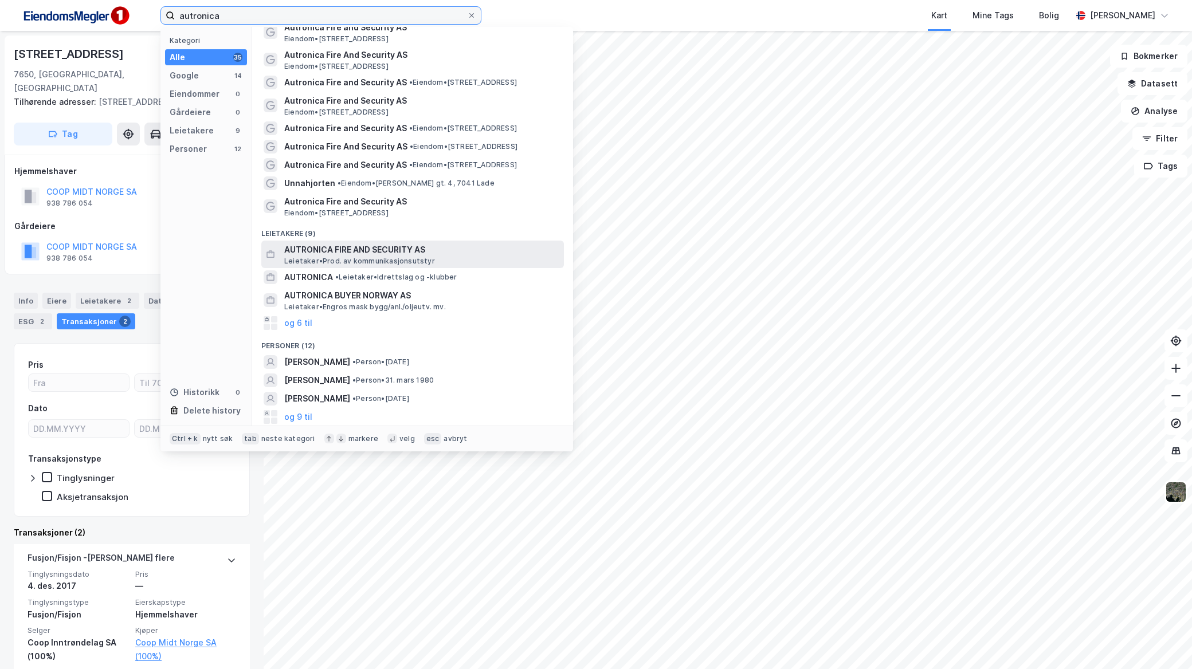
type input "autronica"
click at [368, 247] on span "AUTRONICA FIRE AND SECURITY AS" at bounding box center [421, 250] width 275 height 14
